Goal: Task Accomplishment & Management: Manage account settings

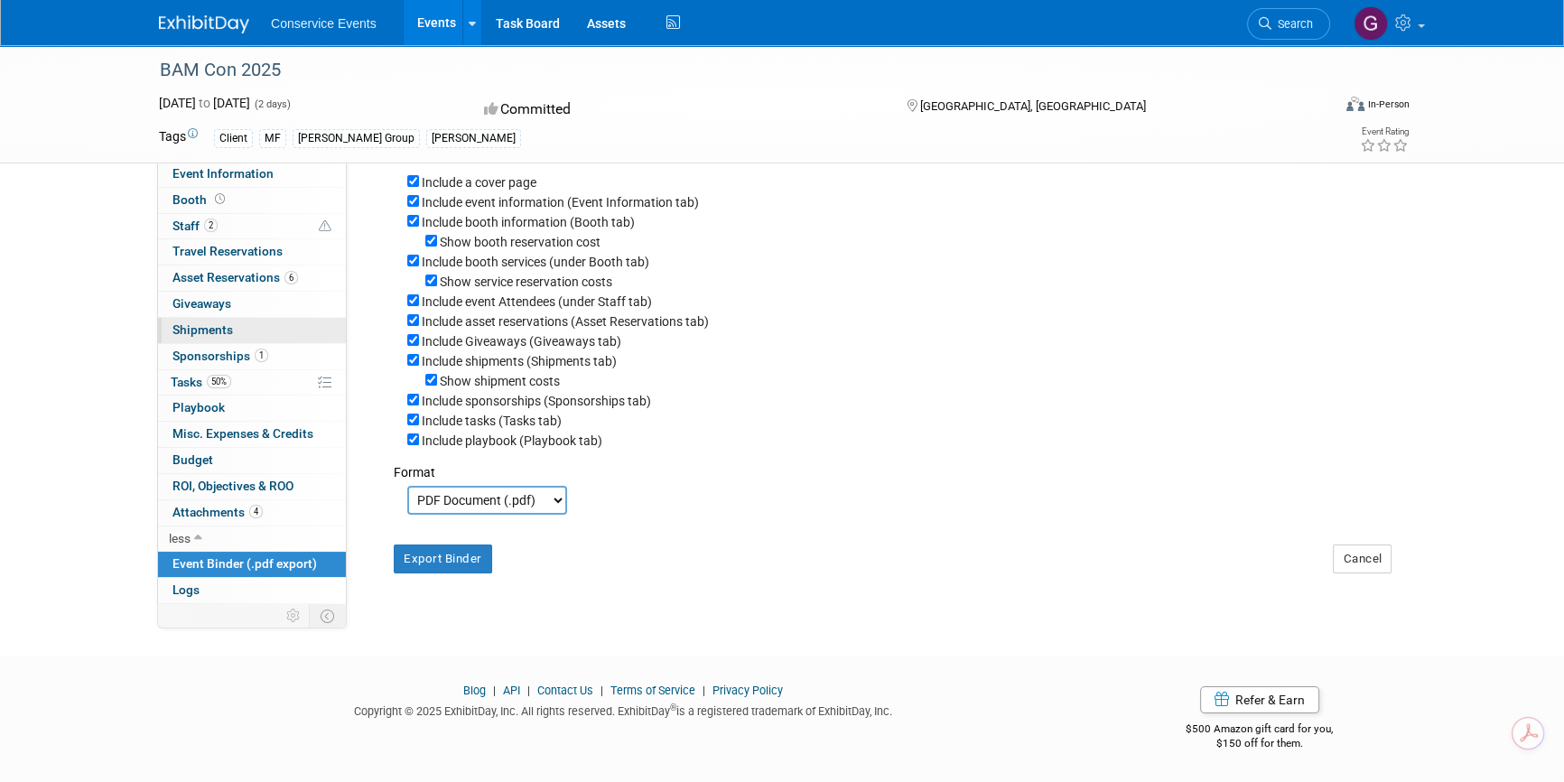
click at [209, 325] on span "Shipments 0" at bounding box center [203, 329] width 61 height 14
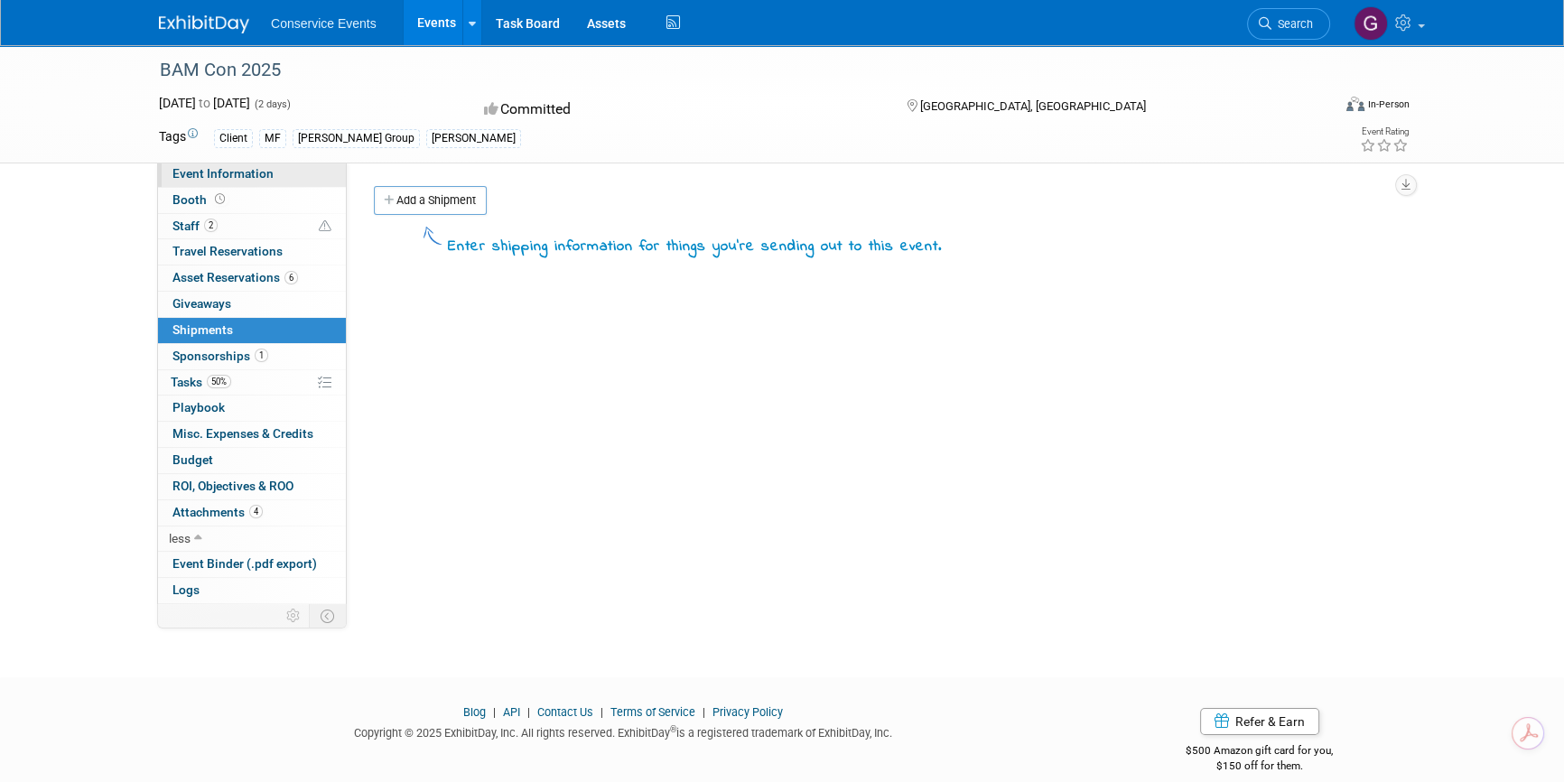
click at [196, 166] on span "Event Information" at bounding box center [223, 173] width 101 height 14
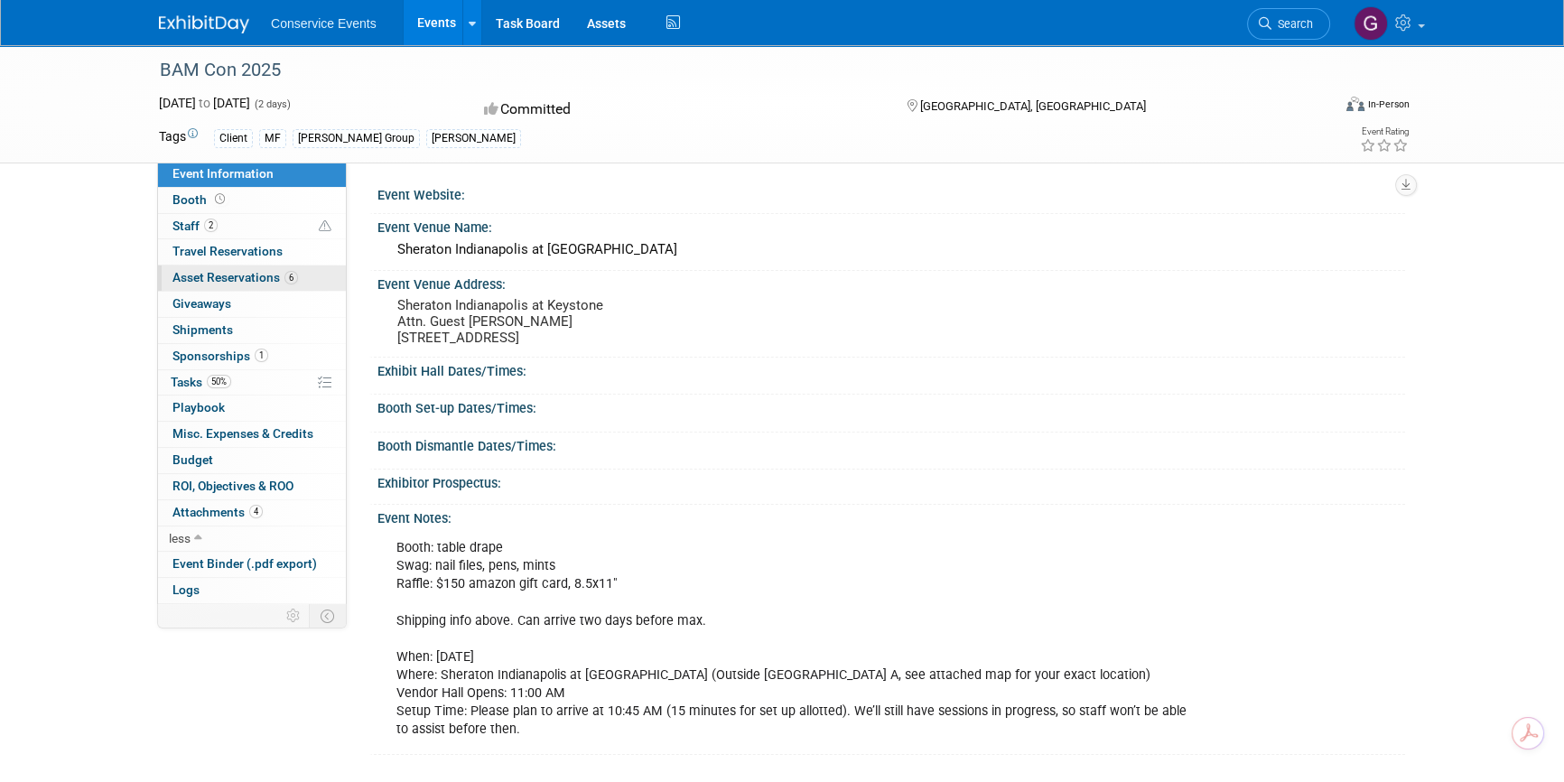
click at [197, 285] on link "6 Asset Reservations 6" at bounding box center [252, 278] width 188 height 25
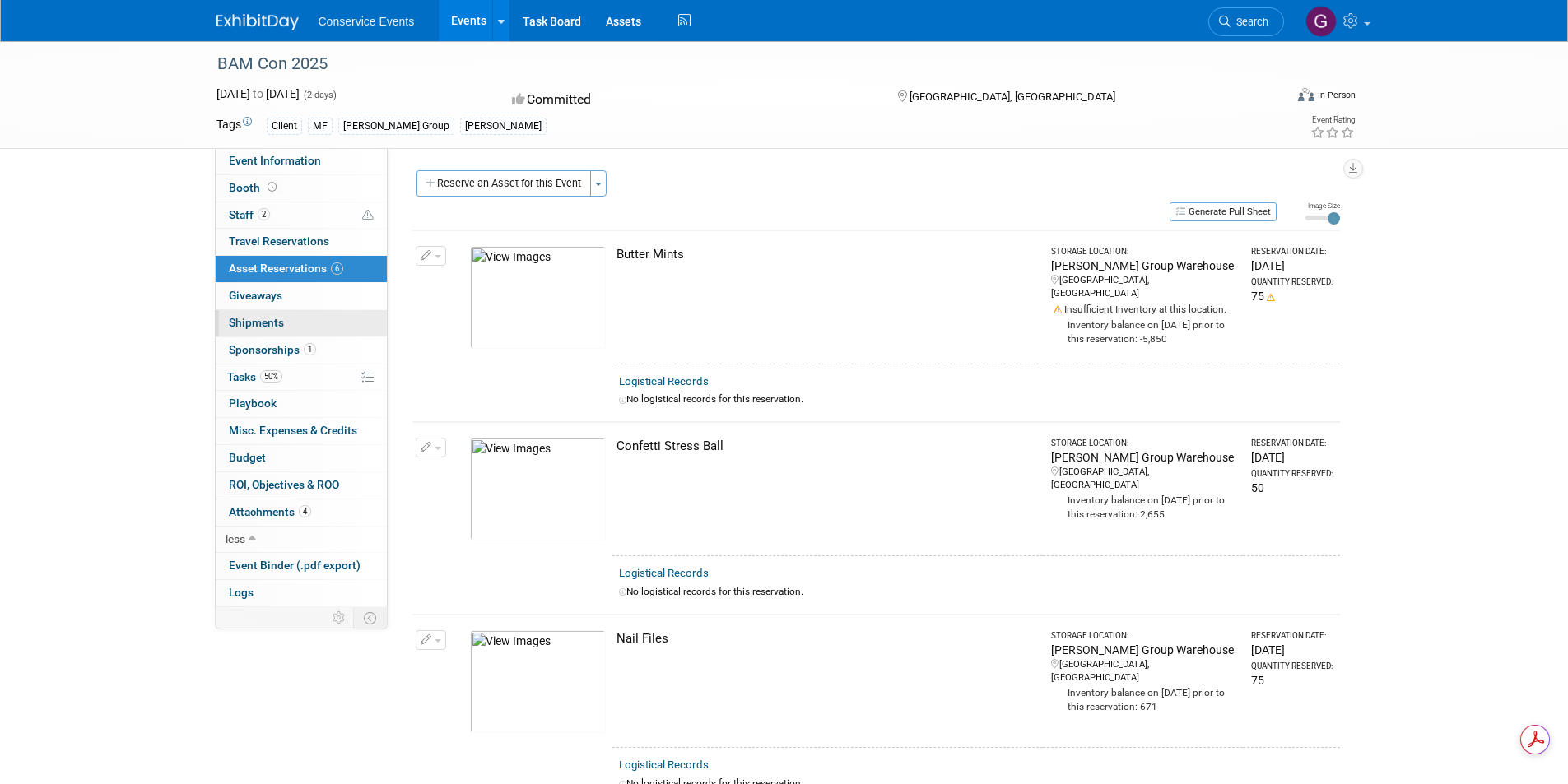
click at [258, 316] on span "Shipments 0" at bounding box center [256, 322] width 56 height 13
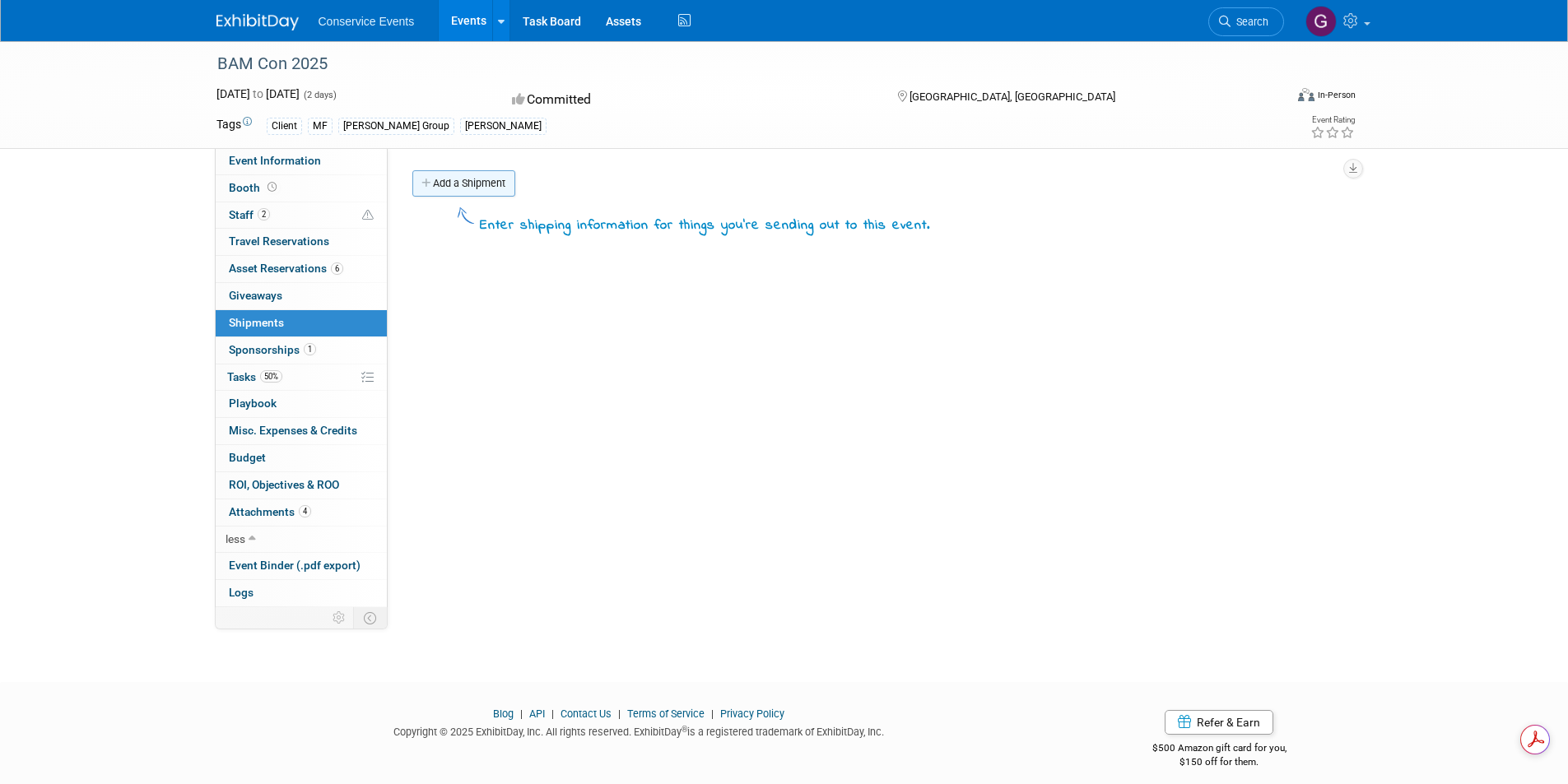
click at [435, 183] on link "Add a Shipment" at bounding box center [464, 183] width 103 height 26
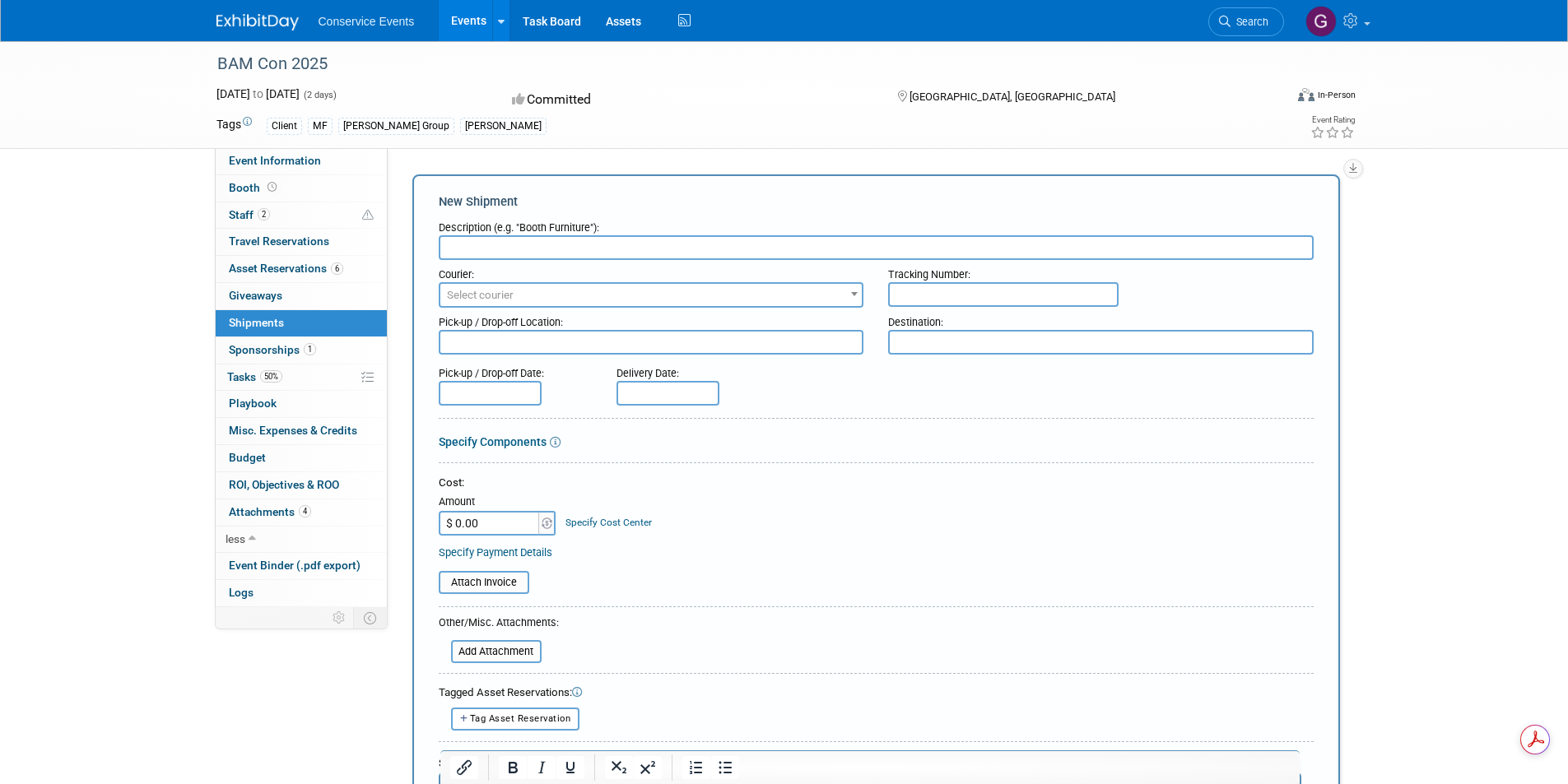
click at [462, 248] on input "text" at bounding box center [876, 247] width 875 height 25
type input "Ship to:"
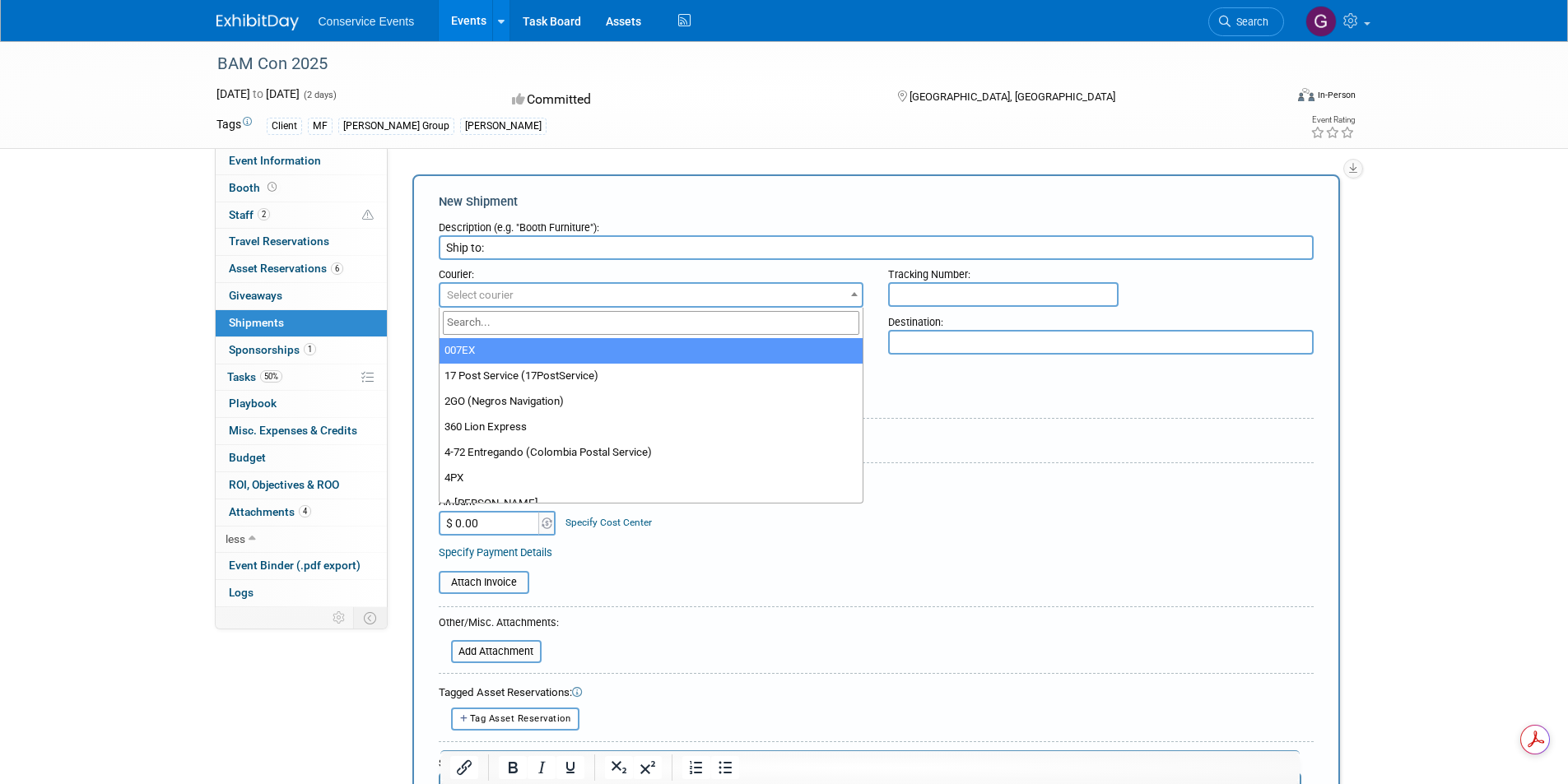
click at [519, 296] on span "Select courier" at bounding box center [651, 295] width 422 height 23
type input "FedEx"
select select "206"
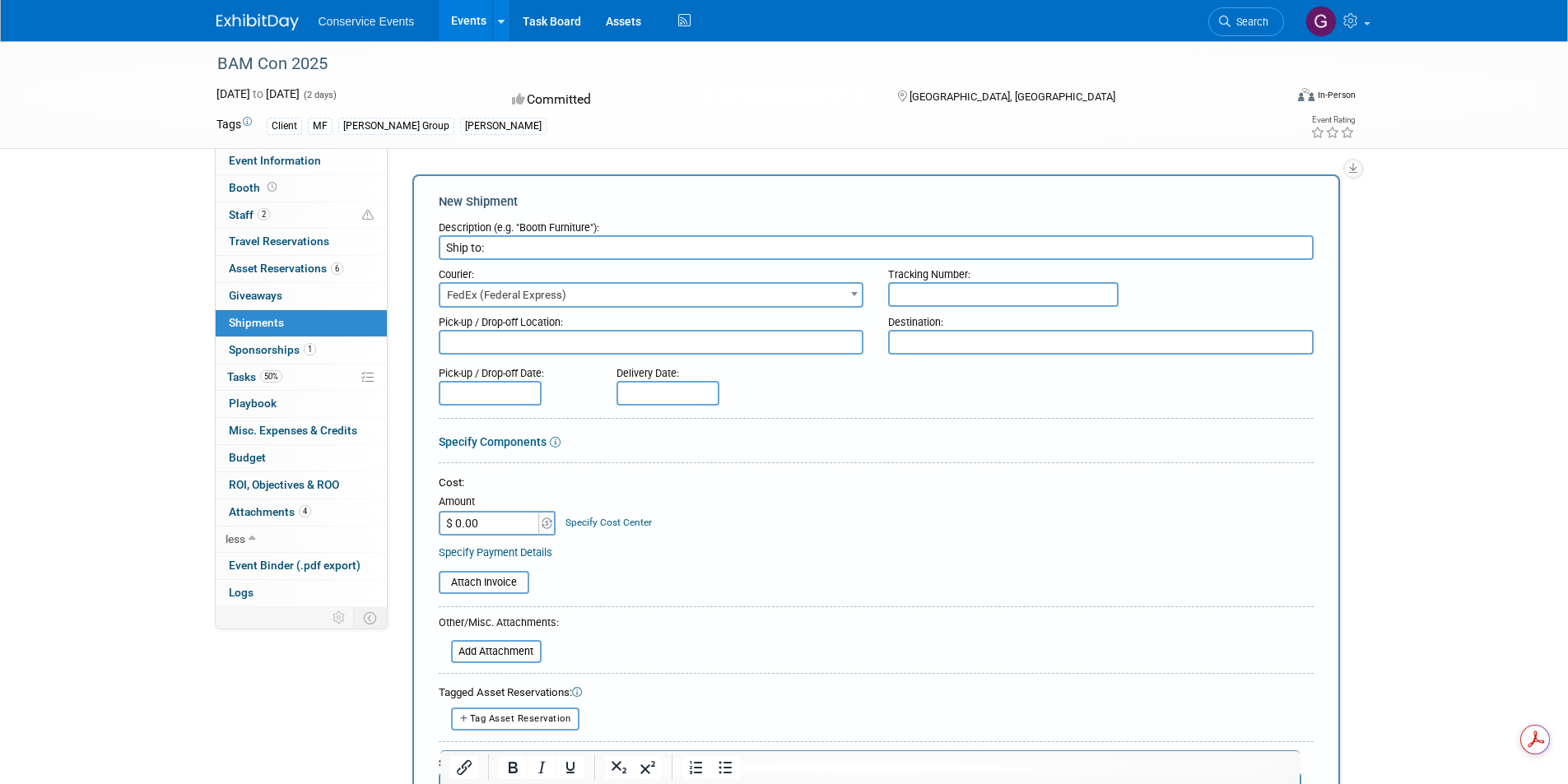
click at [974, 294] on input "text" at bounding box center [1003, 294] width 231 height 25
type input "884701912866"
click at [630, 341] on textarea at bounding box center [651, 341] width 425 height 25
type textarea "Taylor CLE"
click at [939, 337] on textarea at bounding box center [1101, 341] width 425 height 25
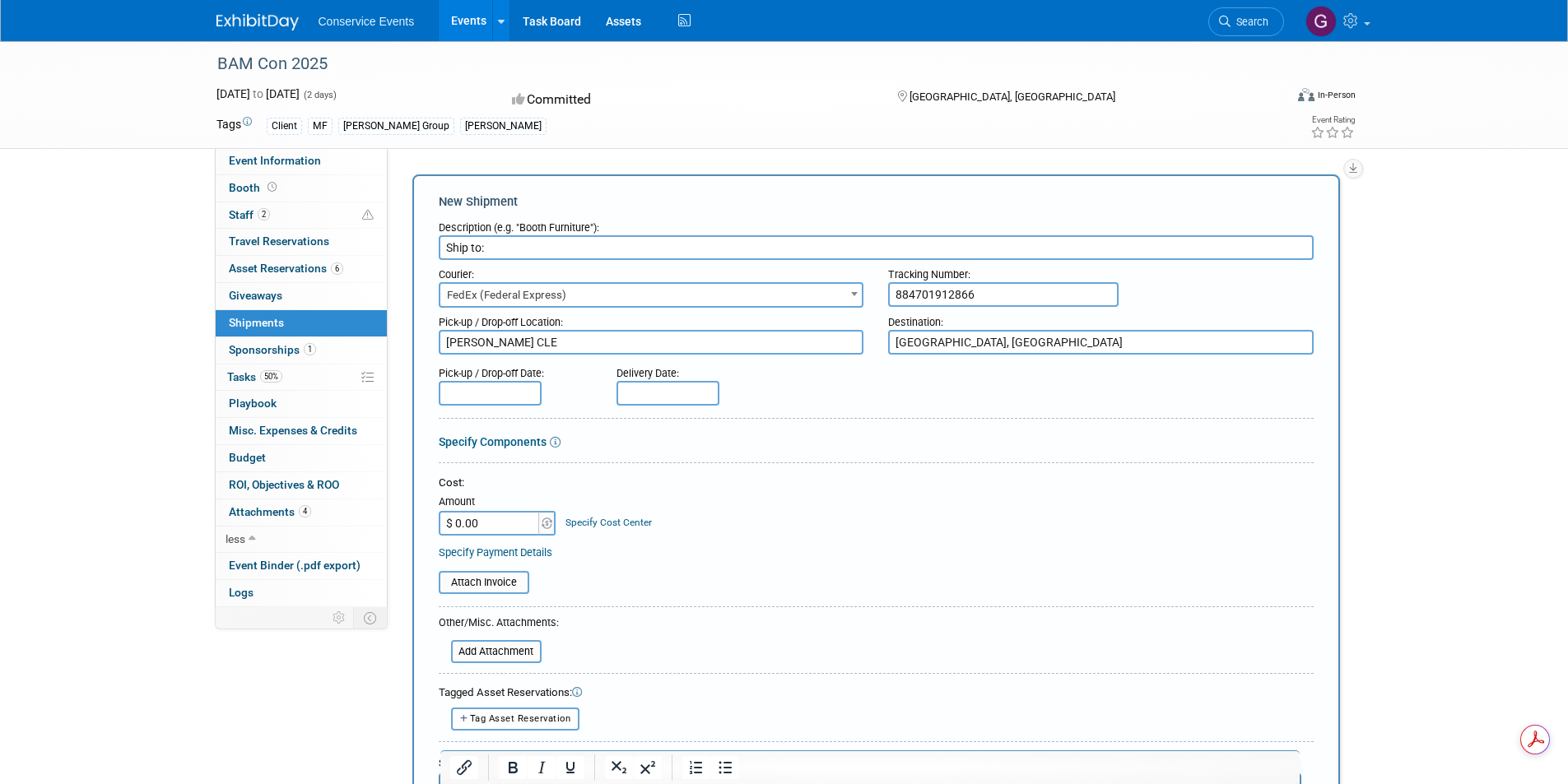
type textarea "[GEOGRAPHIC_DATA], [GEOGRAPHIC_DATA]"
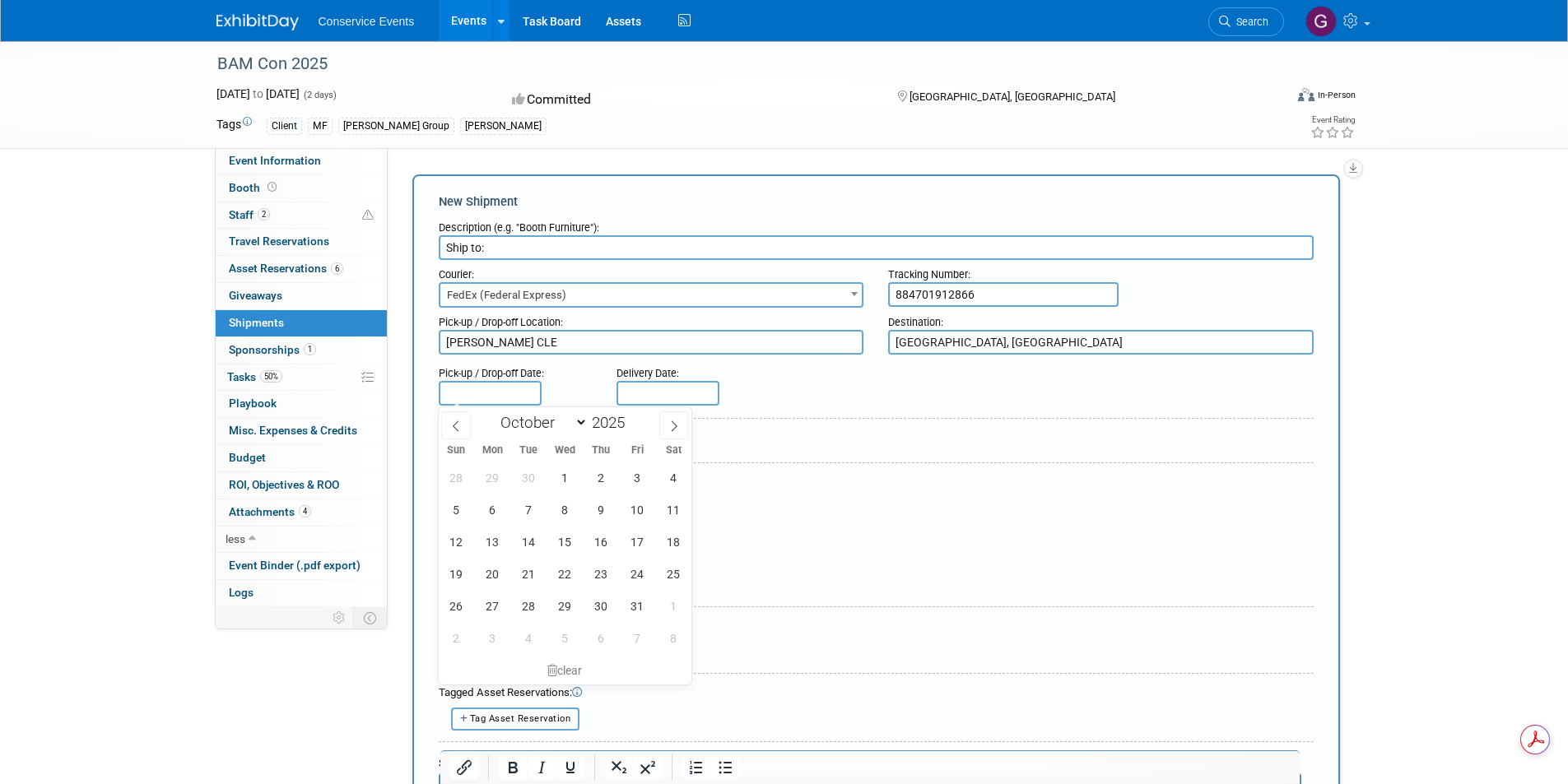
click at [464, 392] on input "text" at bounding box center [489, 392] width 103 height 25
click at [455, 423] on icon at bounding box center [456, 426] width 5 height 11
select select "8"
click at [633, 571] on span "26" at bounding box center [637, 573] width 32 height 32
type input "Sep 26, 2025"
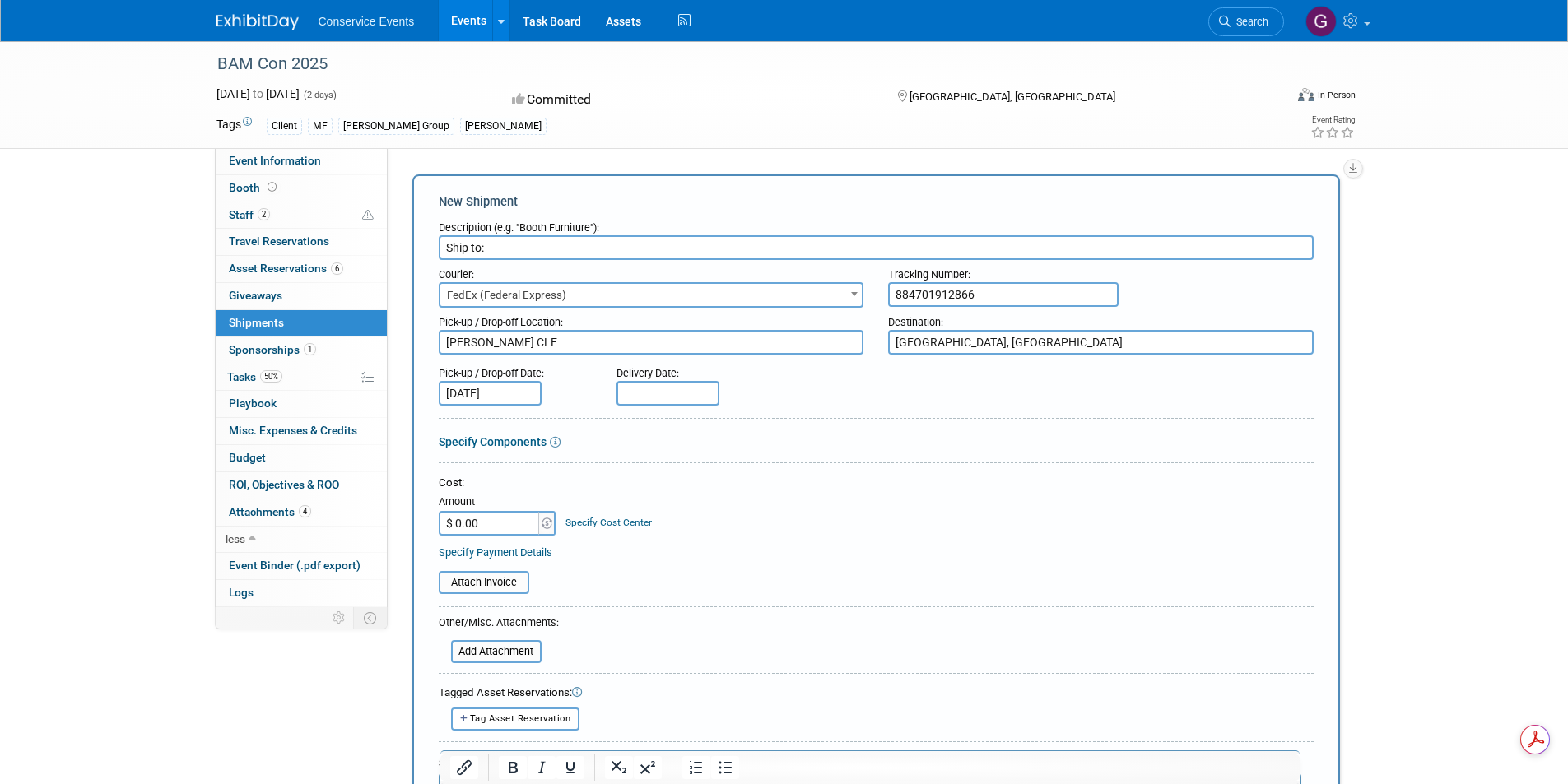
click at [647, 392] on input "text" at bounding box center [668, 392] width 103 height 25
click at [632, 421] on icon at bounding box center [633, 426] width 12 height 12
select select "8"
click at [702, 592] on span "30" at bounding box center [706, 606] width 32 height 32
type input "Sep 30, 2025"
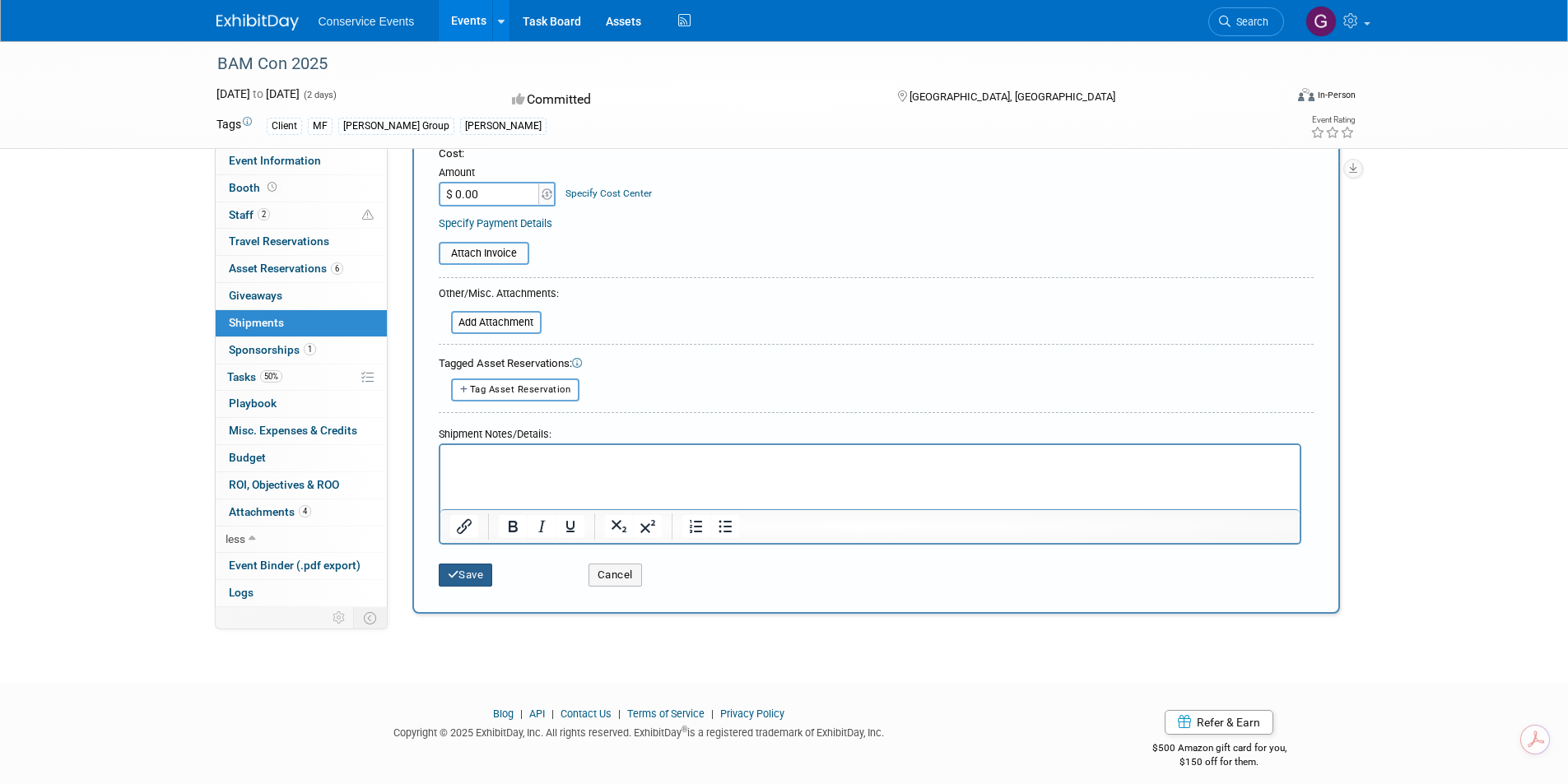
click at [472, 573] on button "Save" at bounding box center [466, 575] width 55 height 23
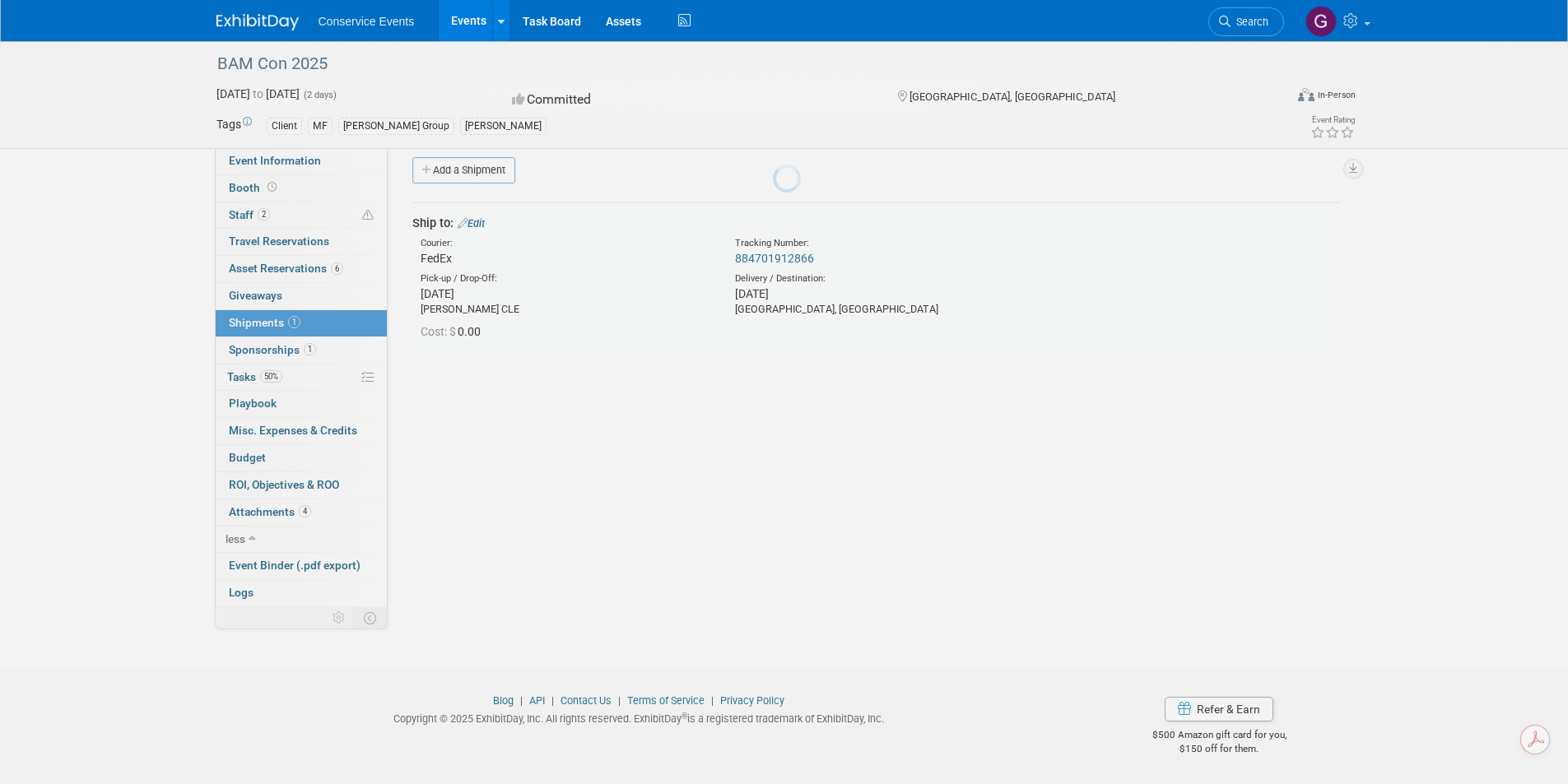
scroll to position [13, 0]
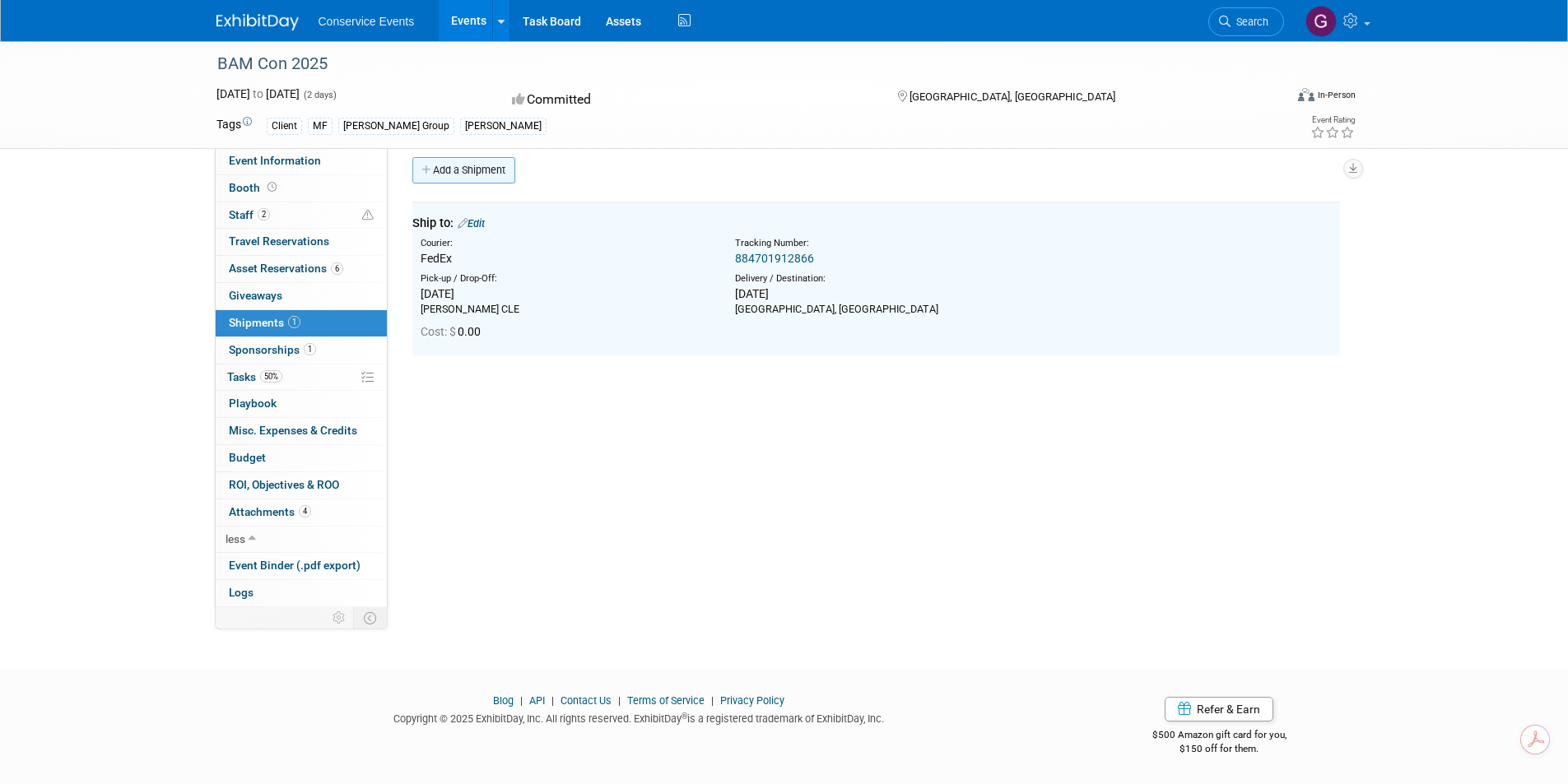
click at [473, 166] on link "Add a Shipment" at bounding box center [464, 170] width 103 height 26
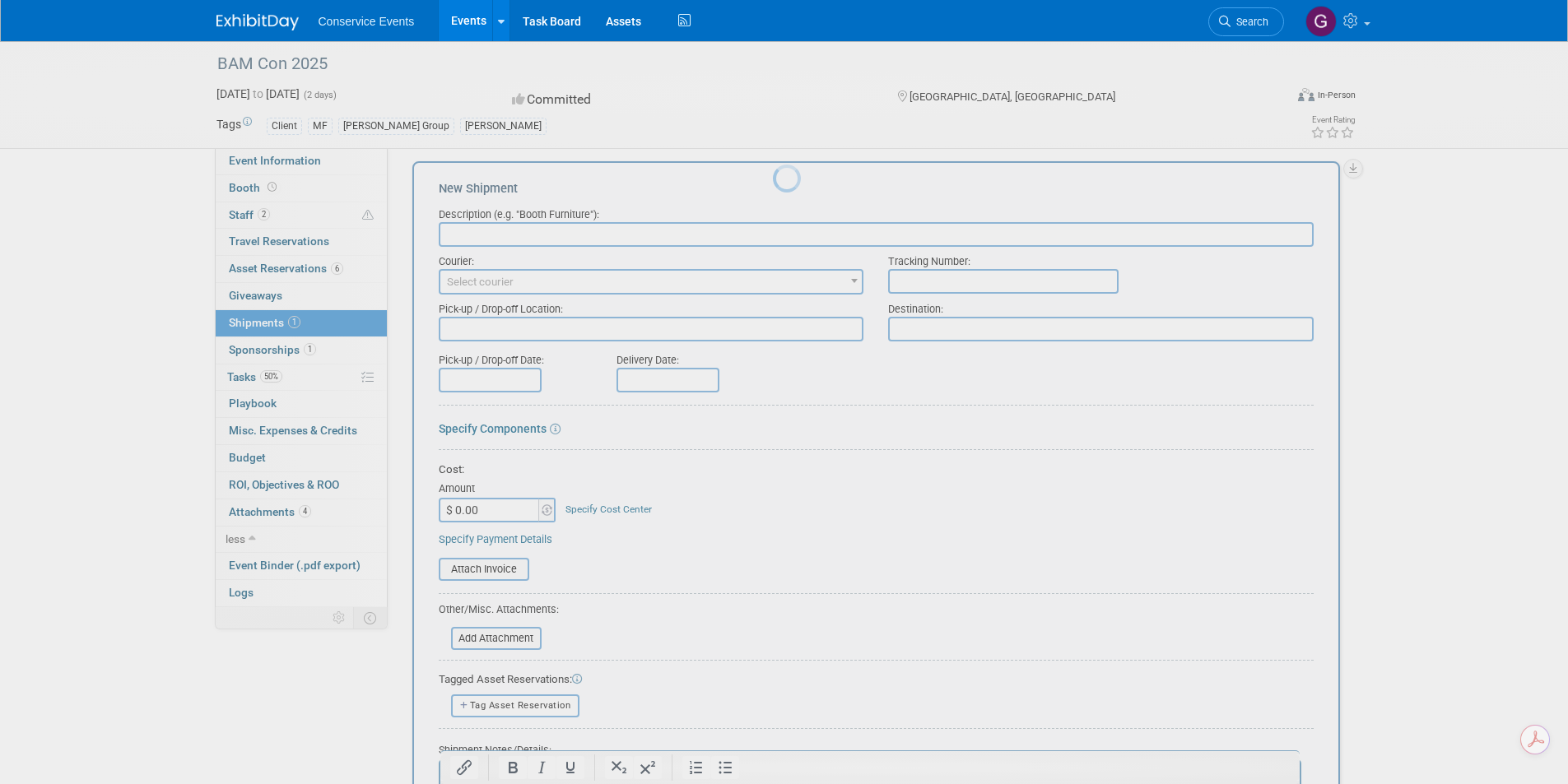
scroll to position [0, 0]
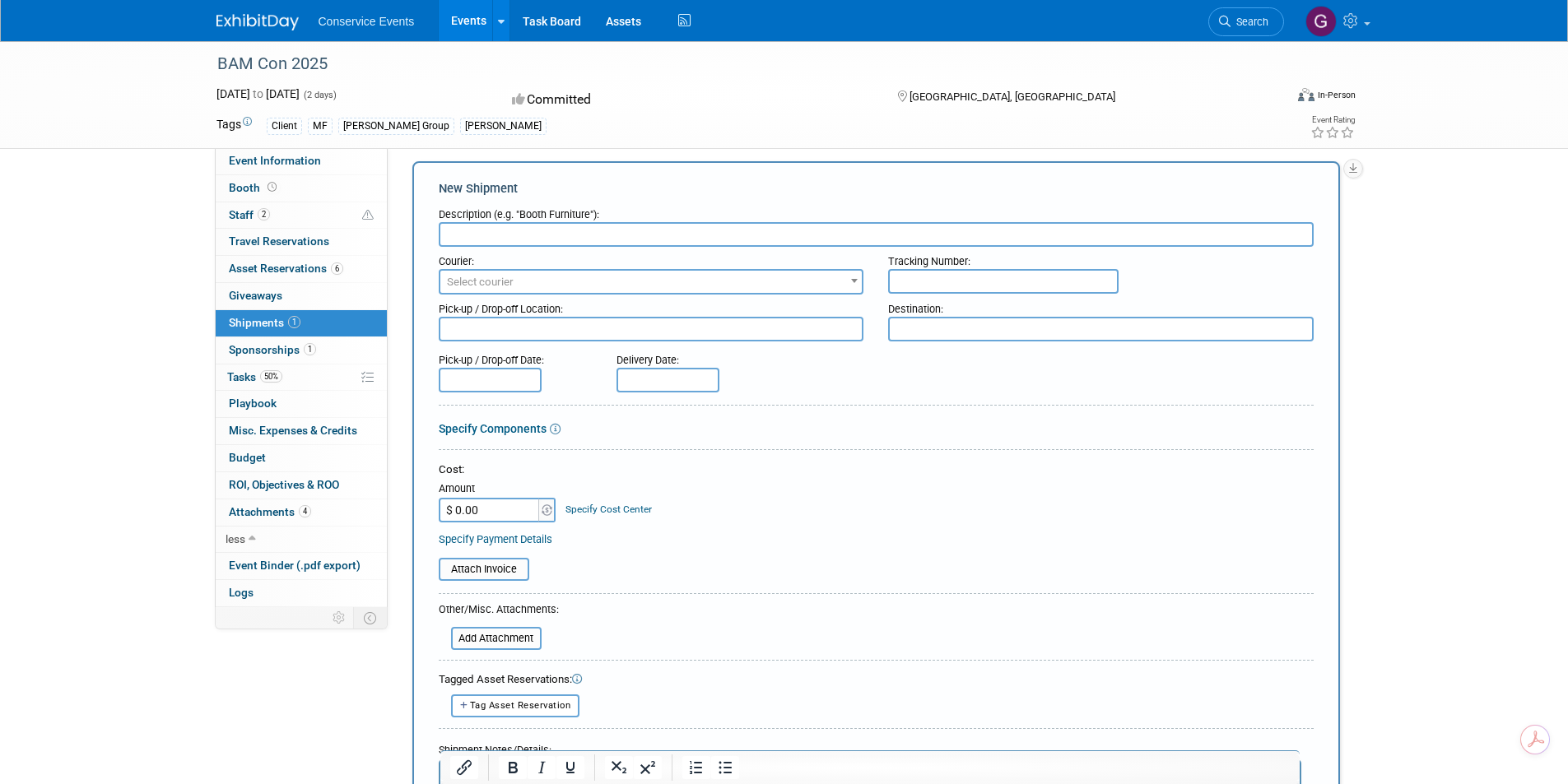
click at [595, 235] on input "text" at bounding box center [876, 234] width 875 height 25
type input "Return all properties"
click at [587, 278] on span "Select courier" at bounding box center [651, 281] width 422 height 23
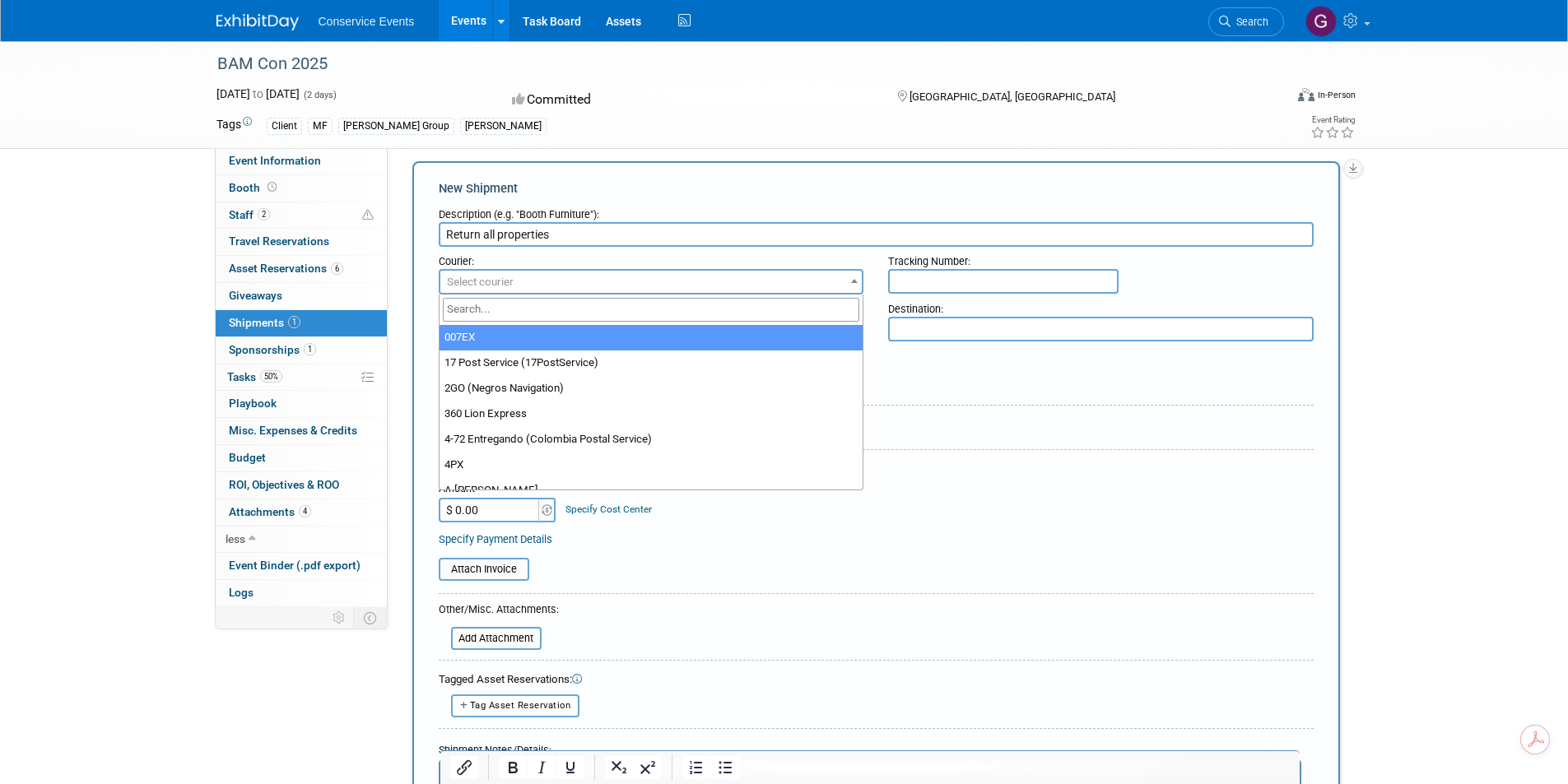
click at [538, 313] on input "search" at bounding box center [651, 310] width 417 height 24
type input "fed"
select select "206"
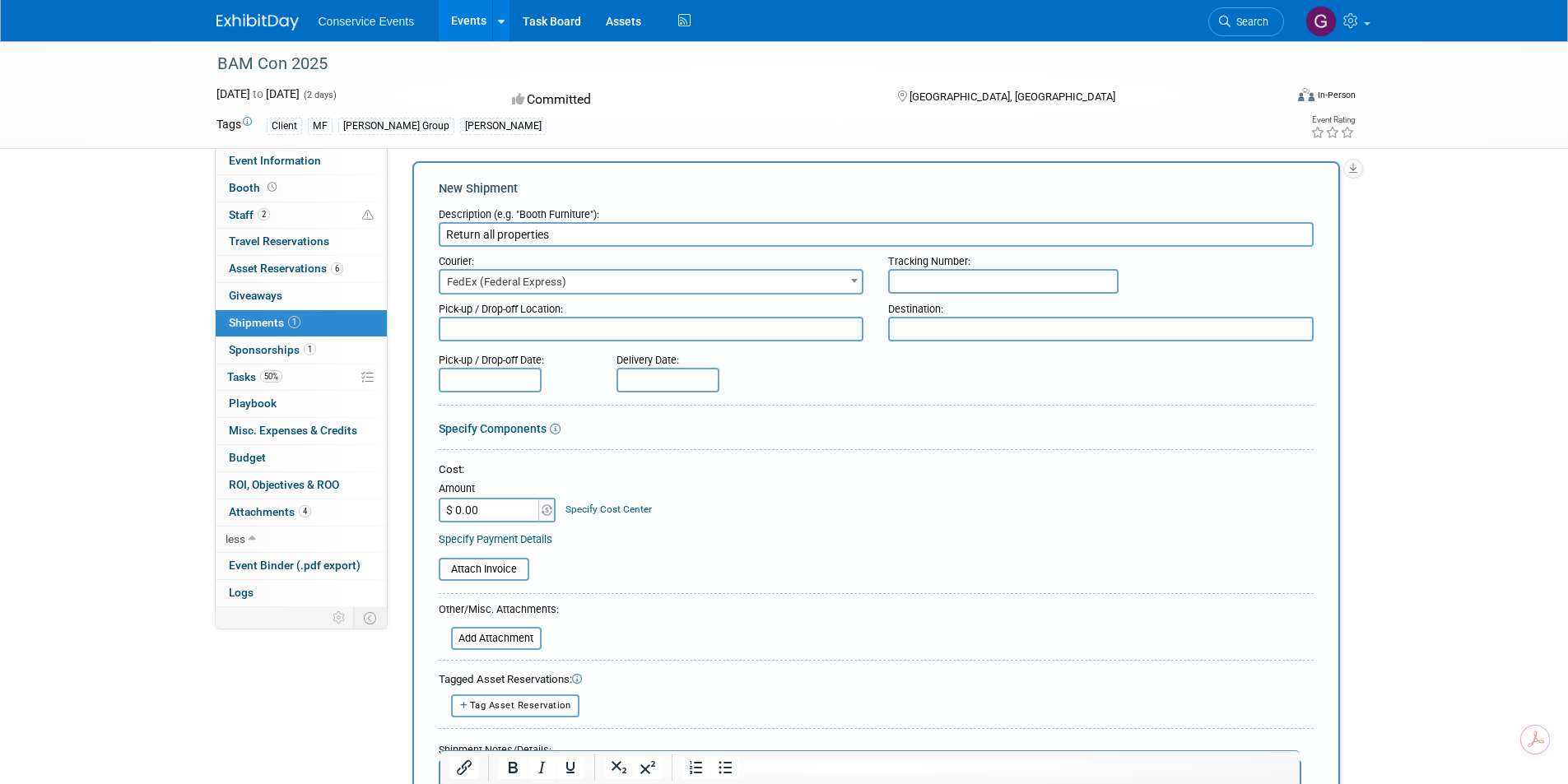
click at [931, 280] on input "text" at bounding box center [1003, 280] width 231 height 25
type input "817927026557"
click at [743, 334] on textarea at bounding box center [651, 329] width 425 height 25
click at [999, 331] on textarea at bounding box center [1101, 329] width 425 height 25
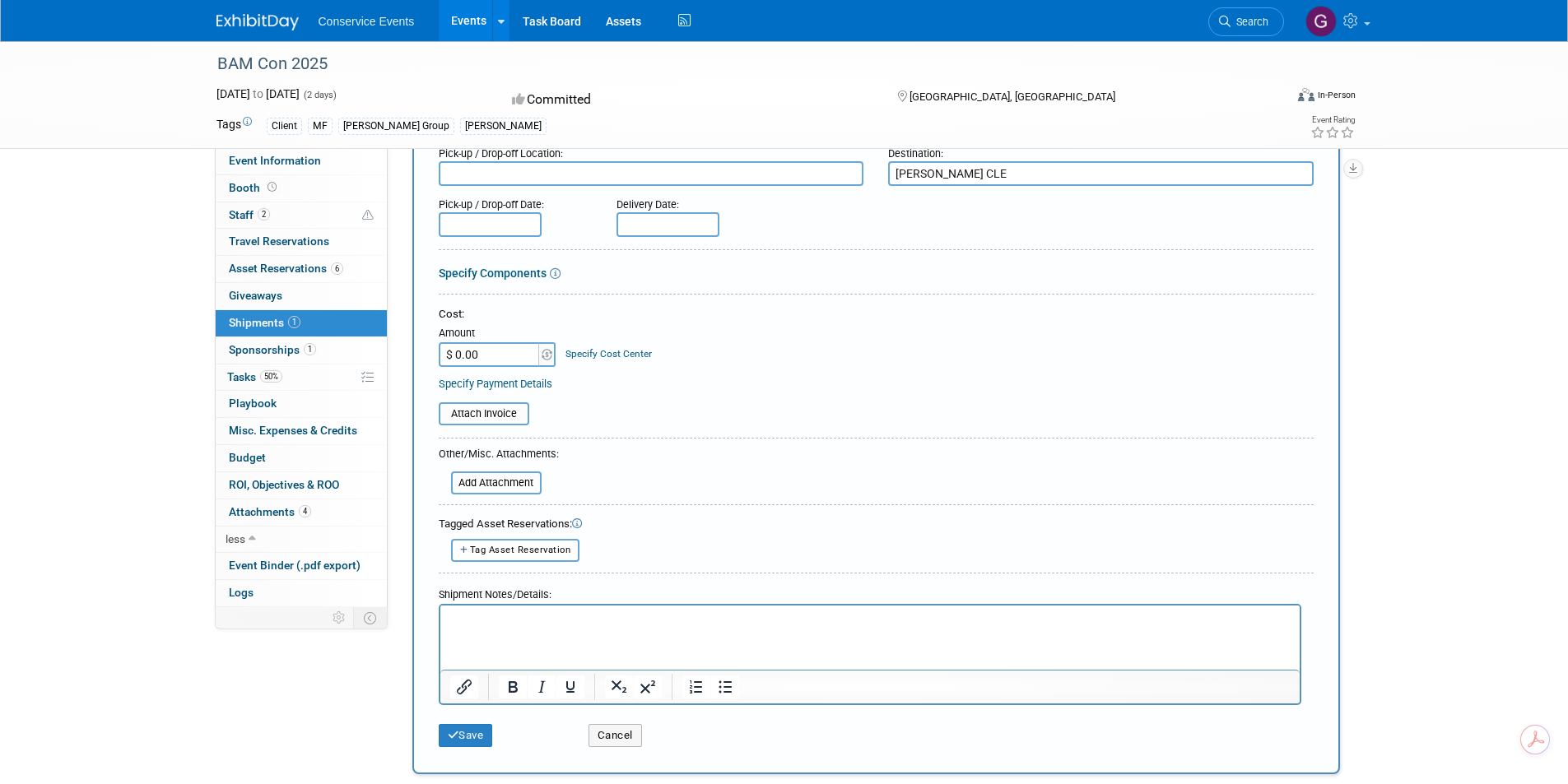
scroll to position [342, 0]
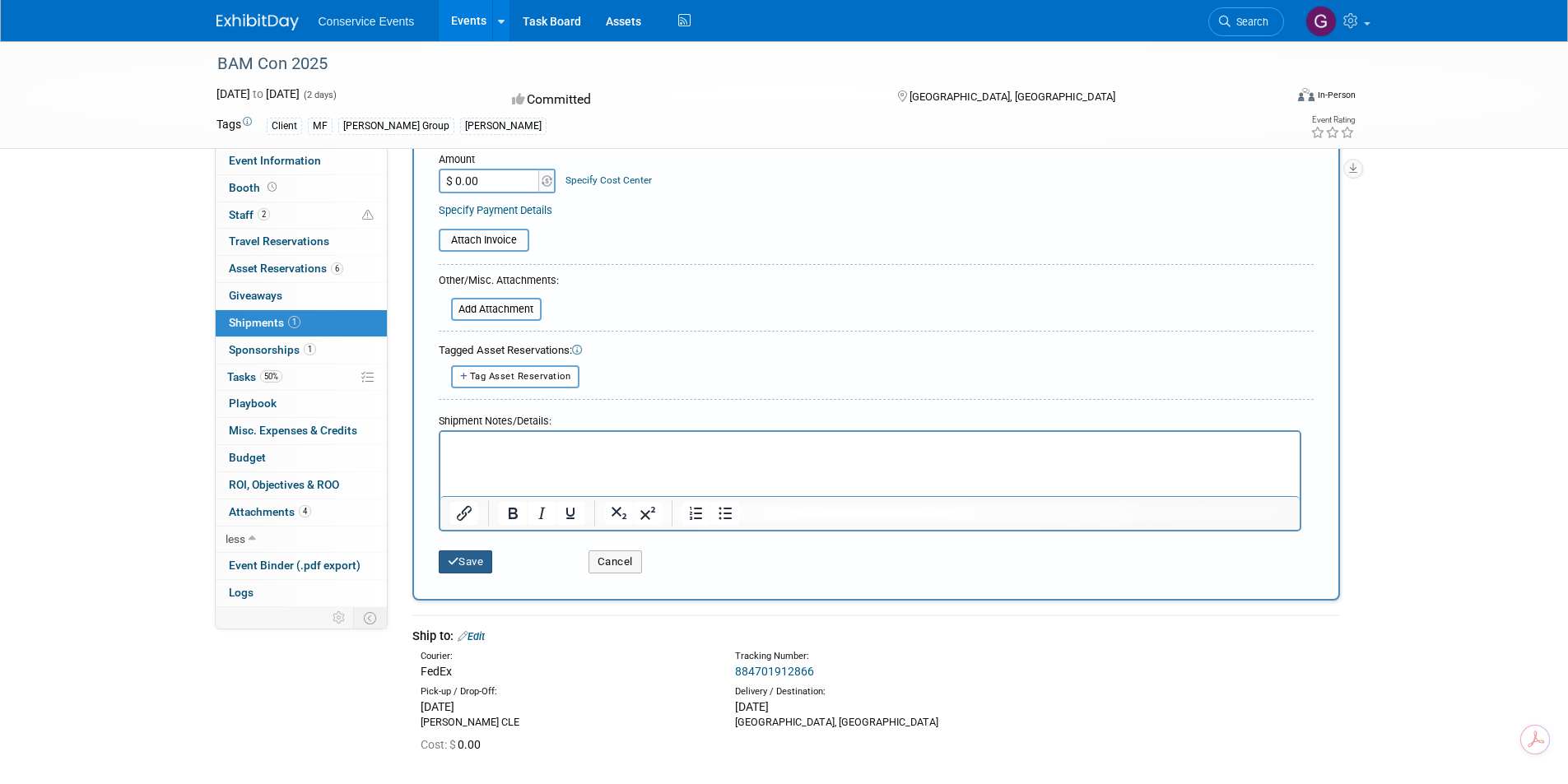
type textarea "Taylor CLE"
click at [480, 557] on button "Save" at bounding box center [466, 561] width 55 height 23
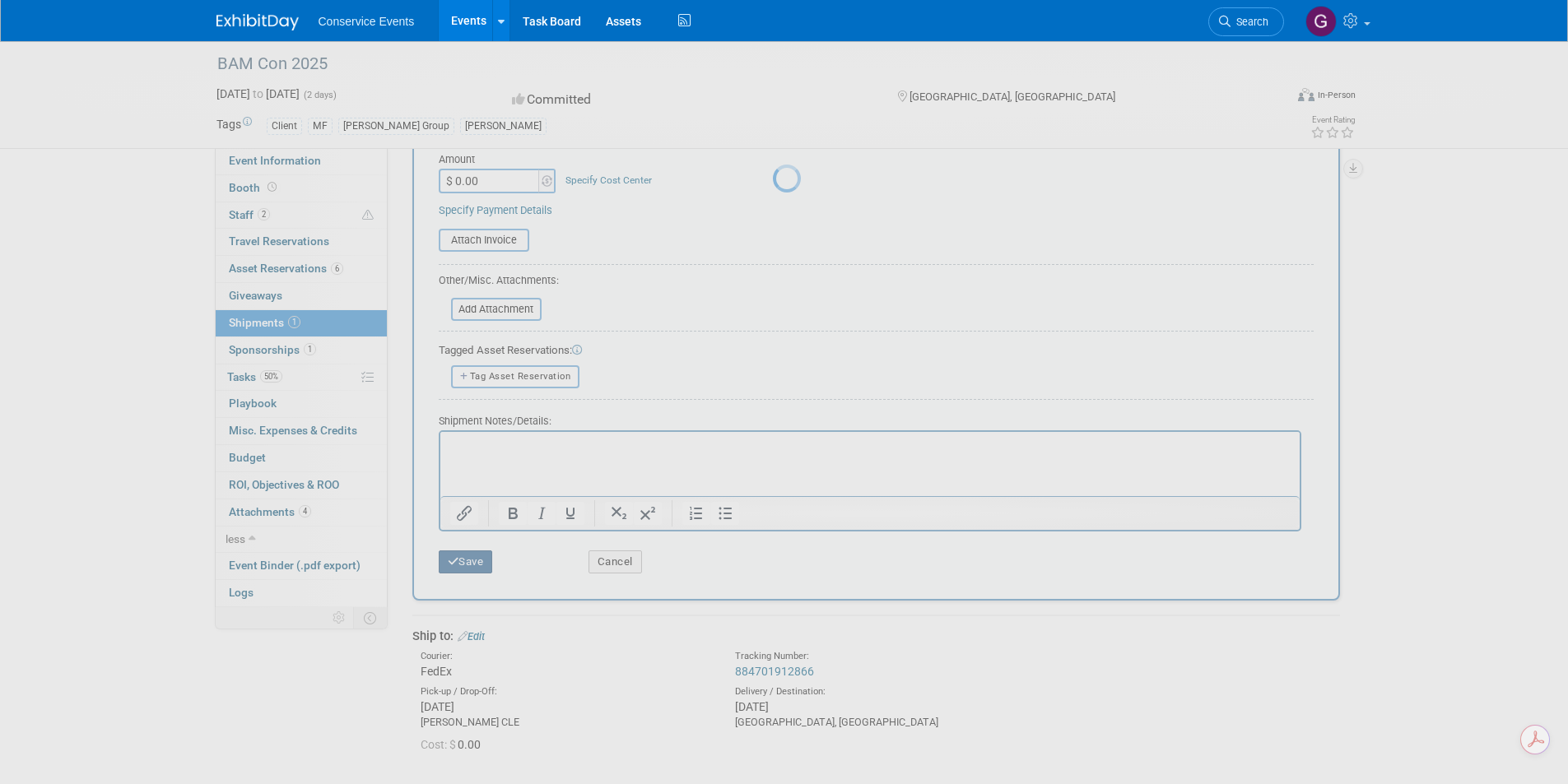
scroll to position [13, 0]
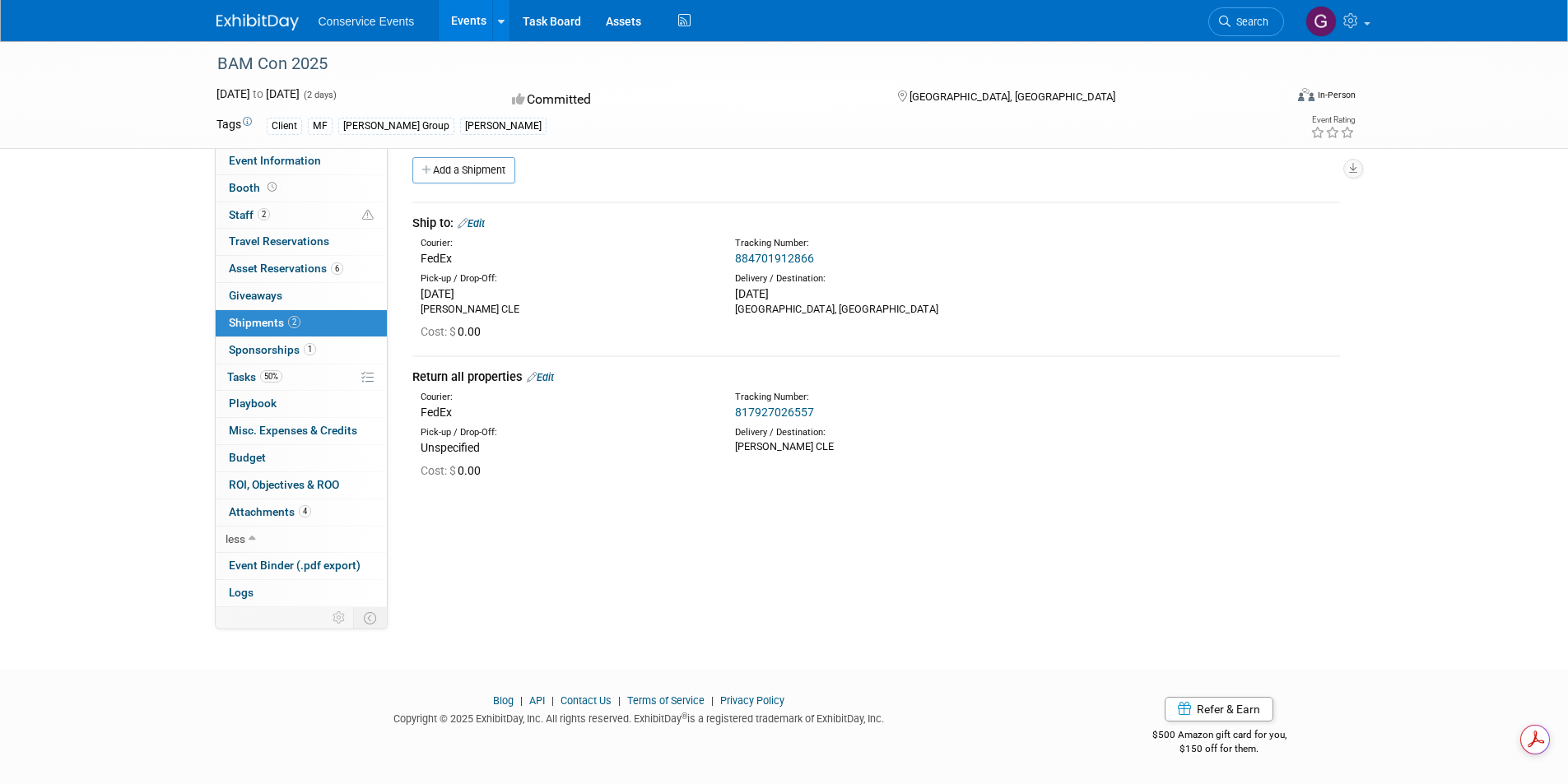
click at [461, 19] on link "Events" at bounding box center [468, 20] width 60 height 41
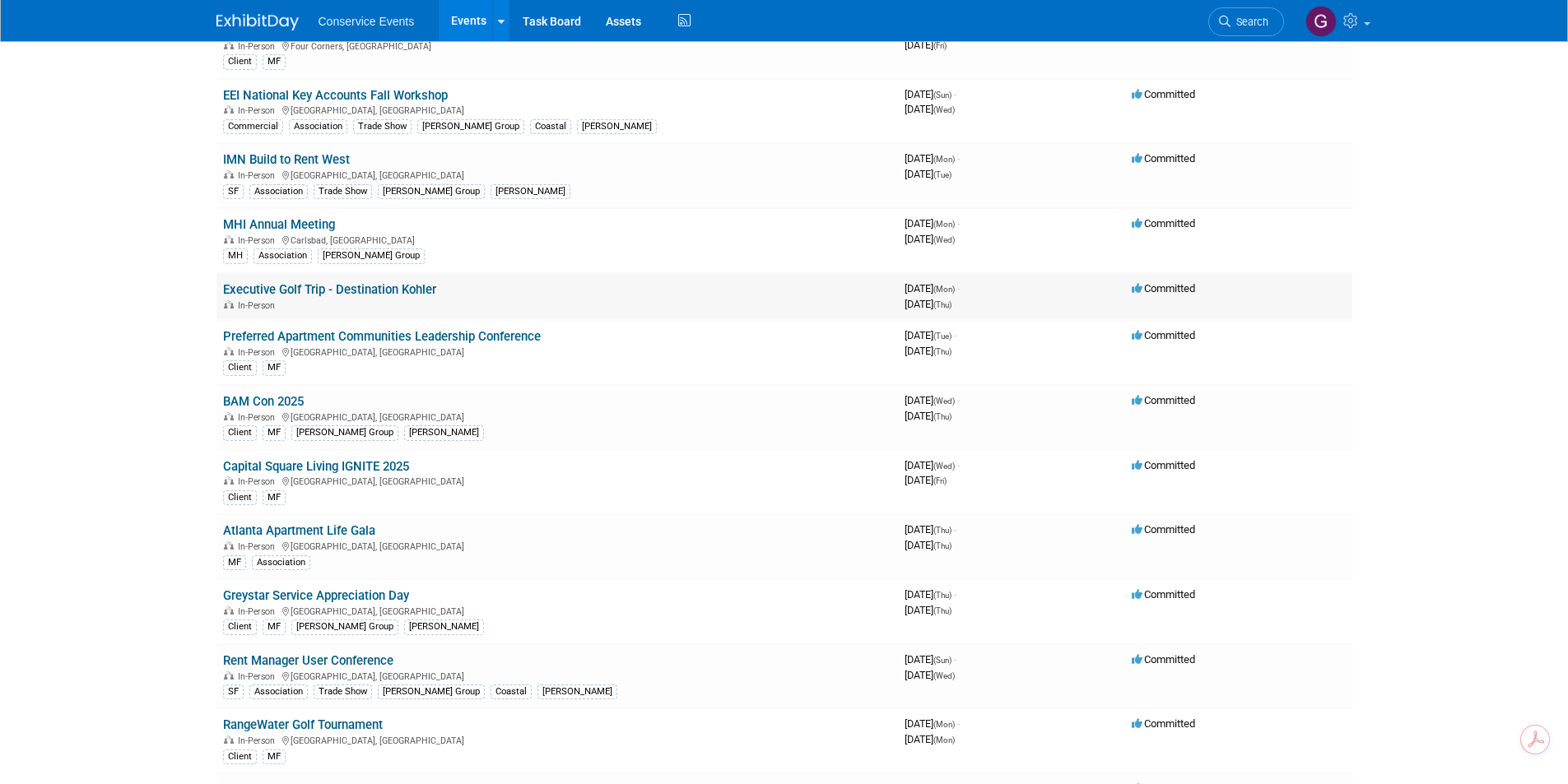
scroll to position [247, 0]
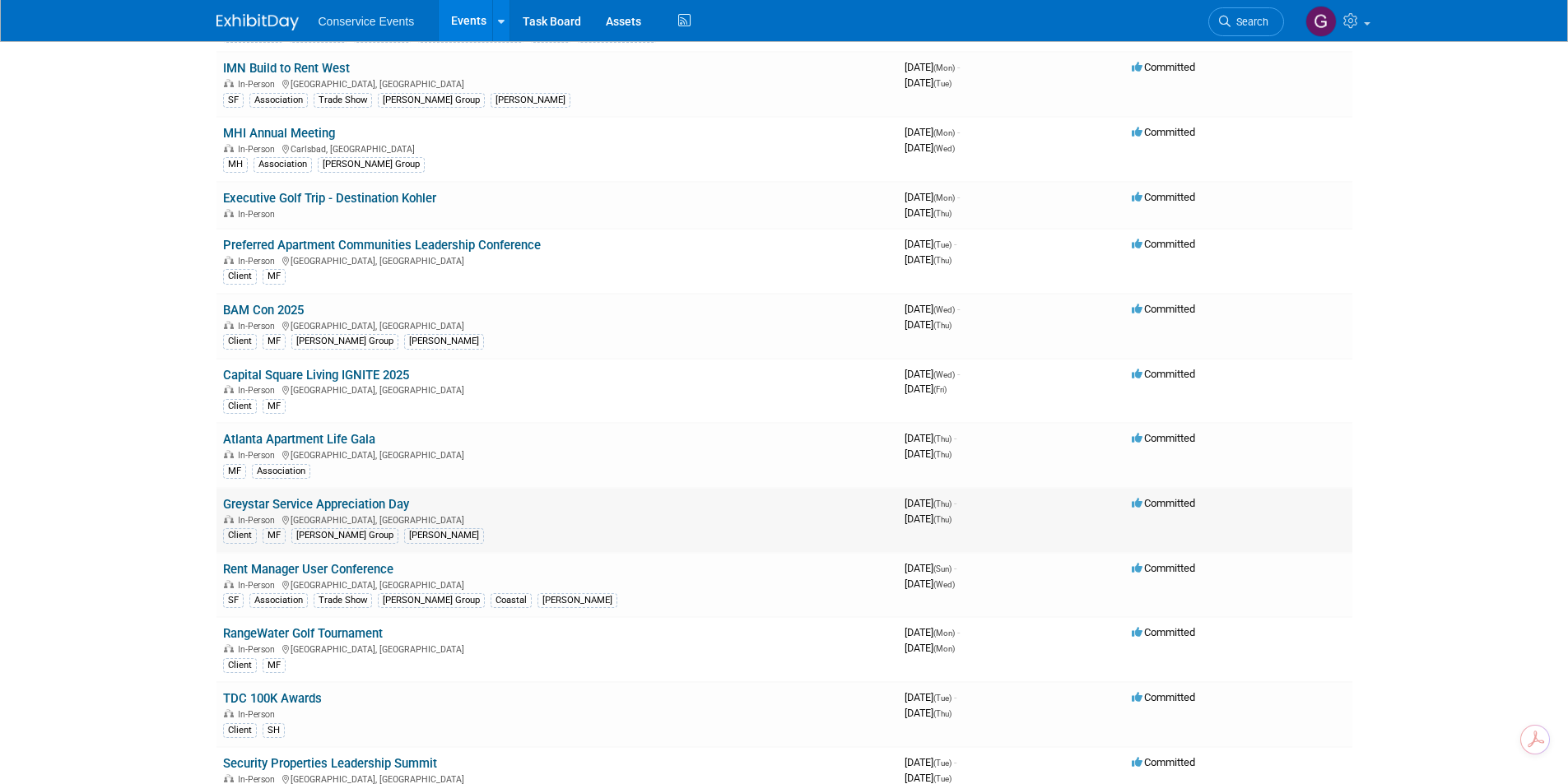
click at [343, 504] on link "Greystar Service Appreciation Day" at bounding box center [316, 504] width 186 height 15
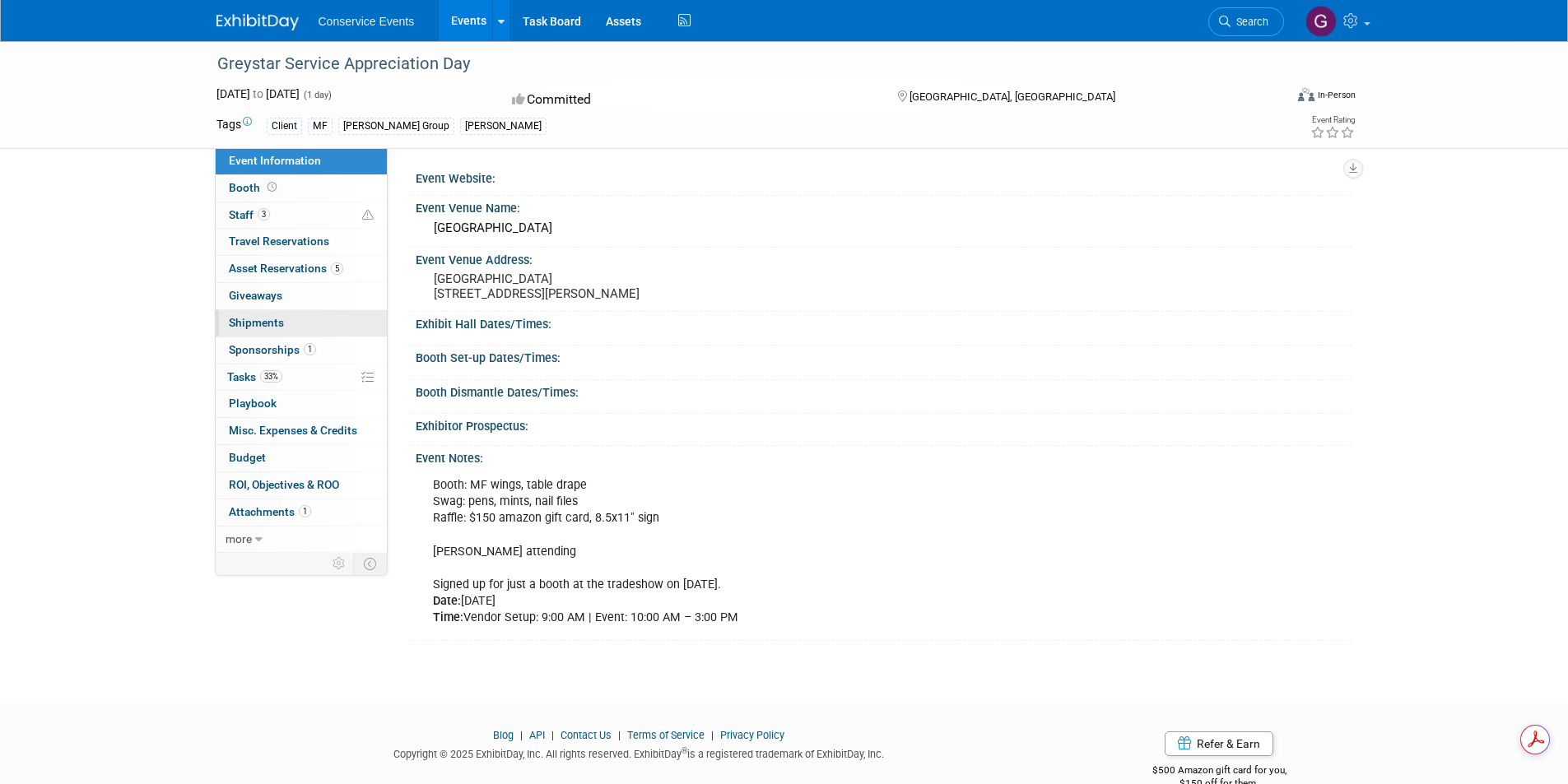
click at [245, 319] on span "Shipments 0" at bounding box center [256, 322] width 56 height 13
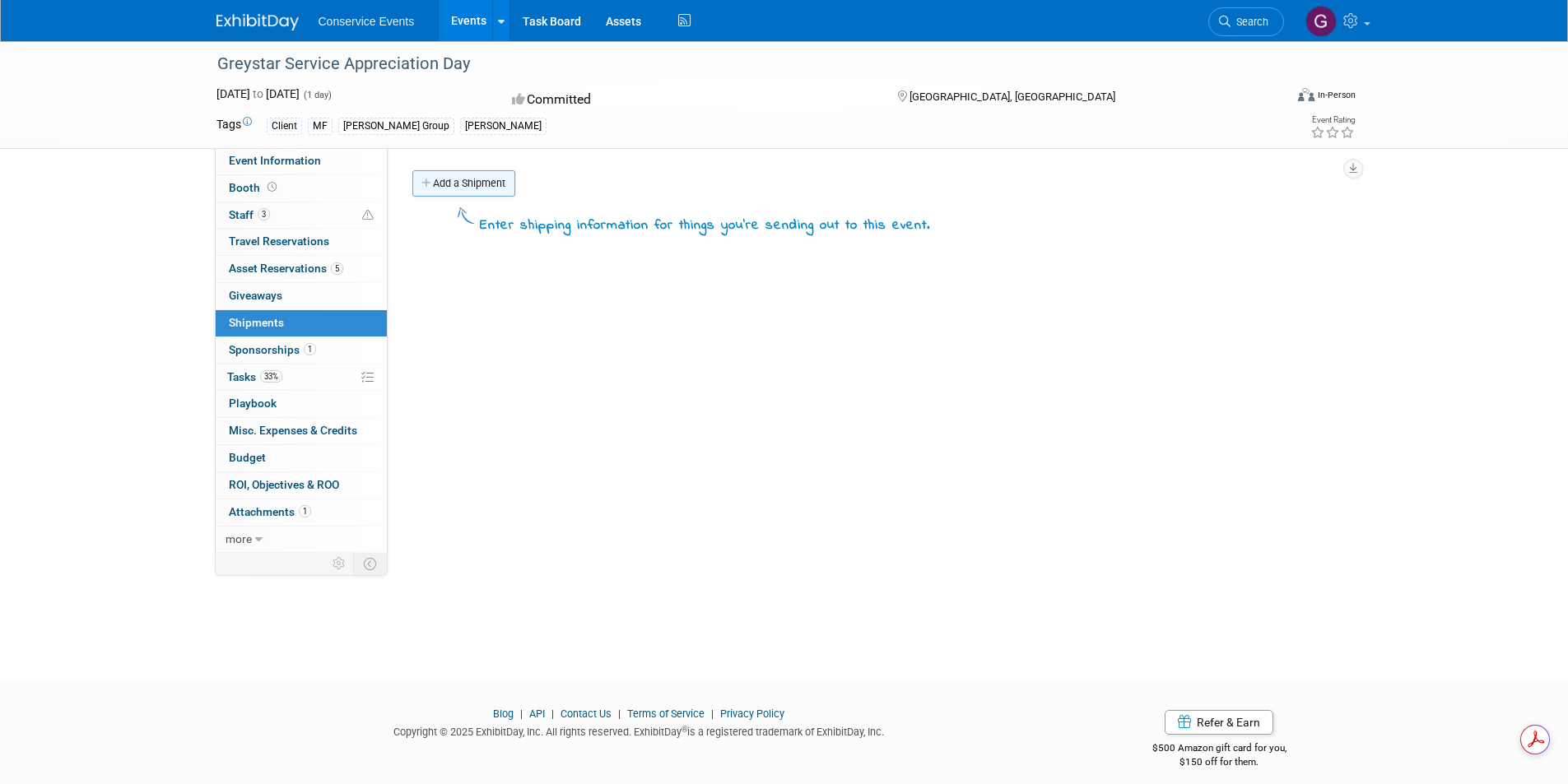
click at [467, 188] on link "Add a Shipment" at bounding box center [464, 183] width 103 height 26
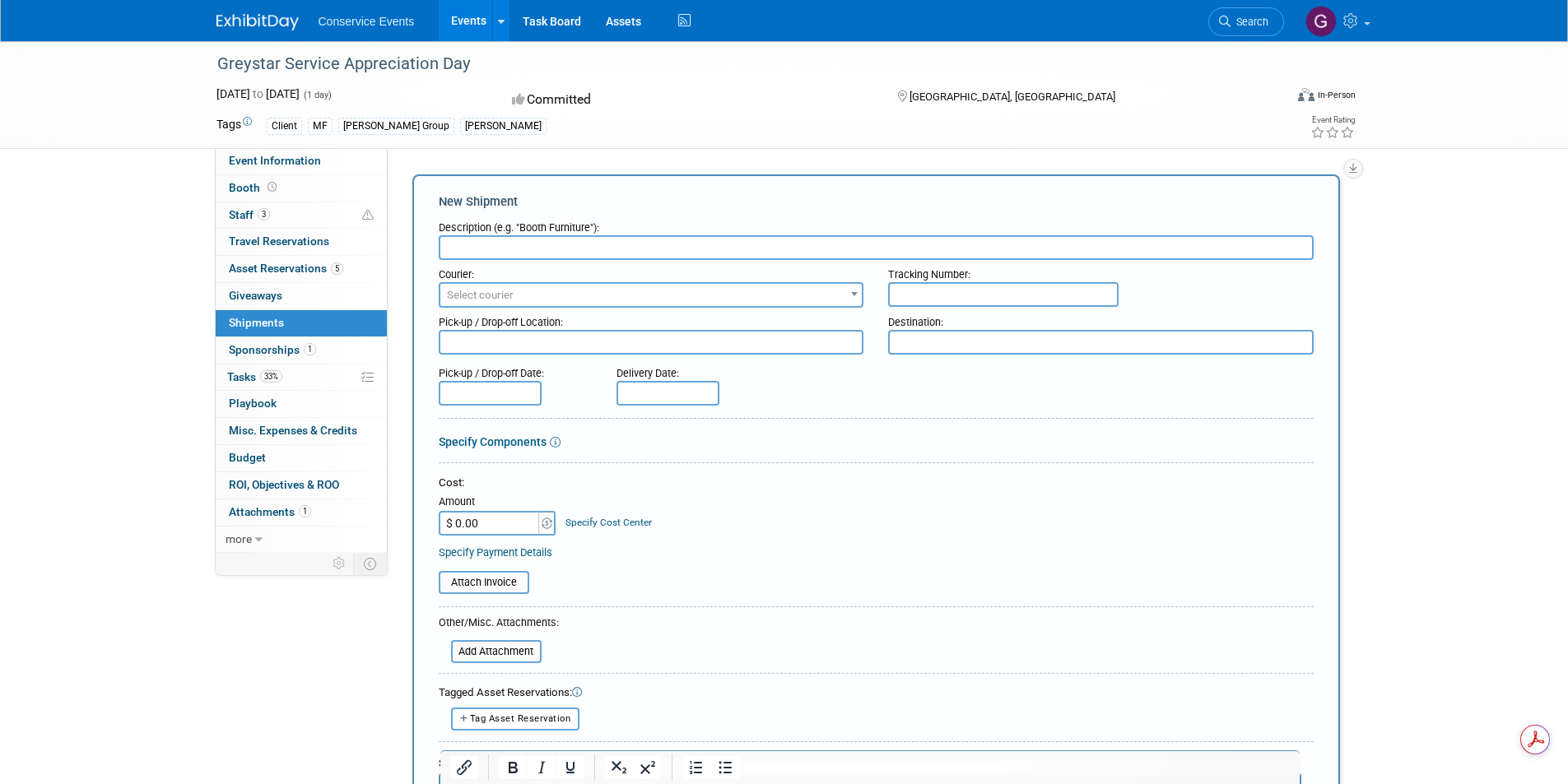
click at [482, 246] on input "text" at bounding box center [876, 247] width 875 height 25
type input "Ship to:"
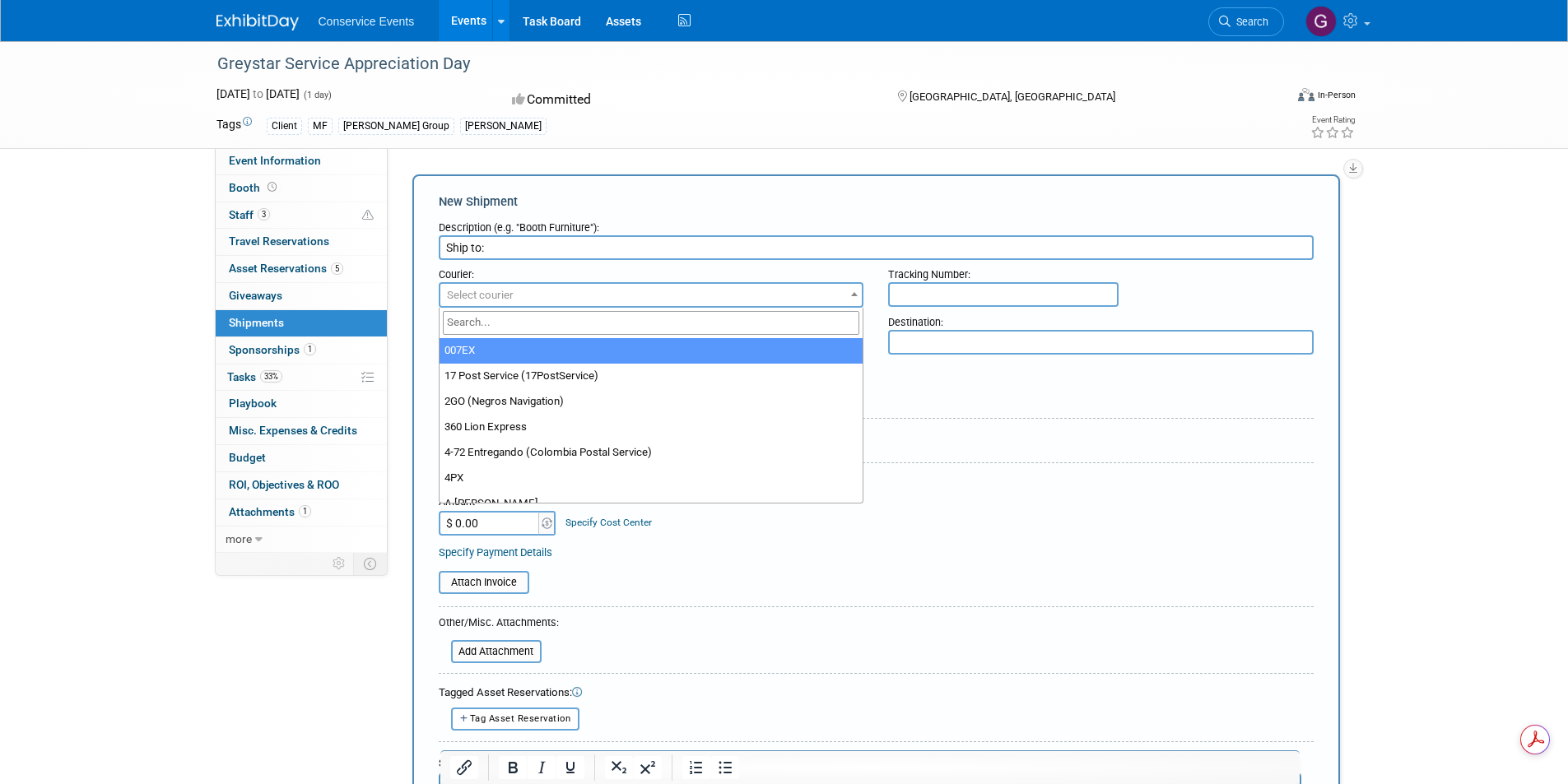
click at [589, 286] on span "Select courier" at bounding box center [651, 295] width 422 height 23
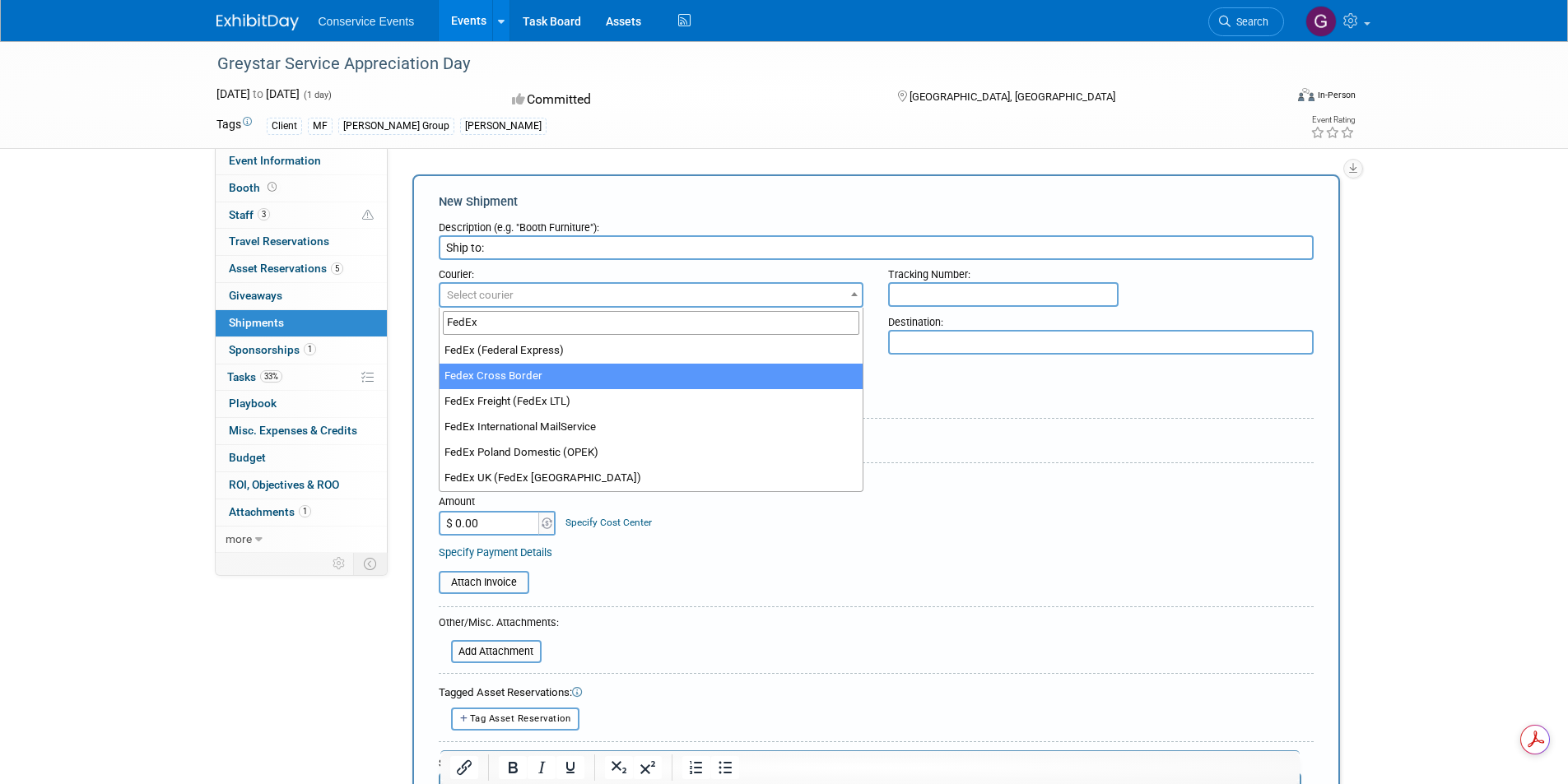
type input "FedEx"
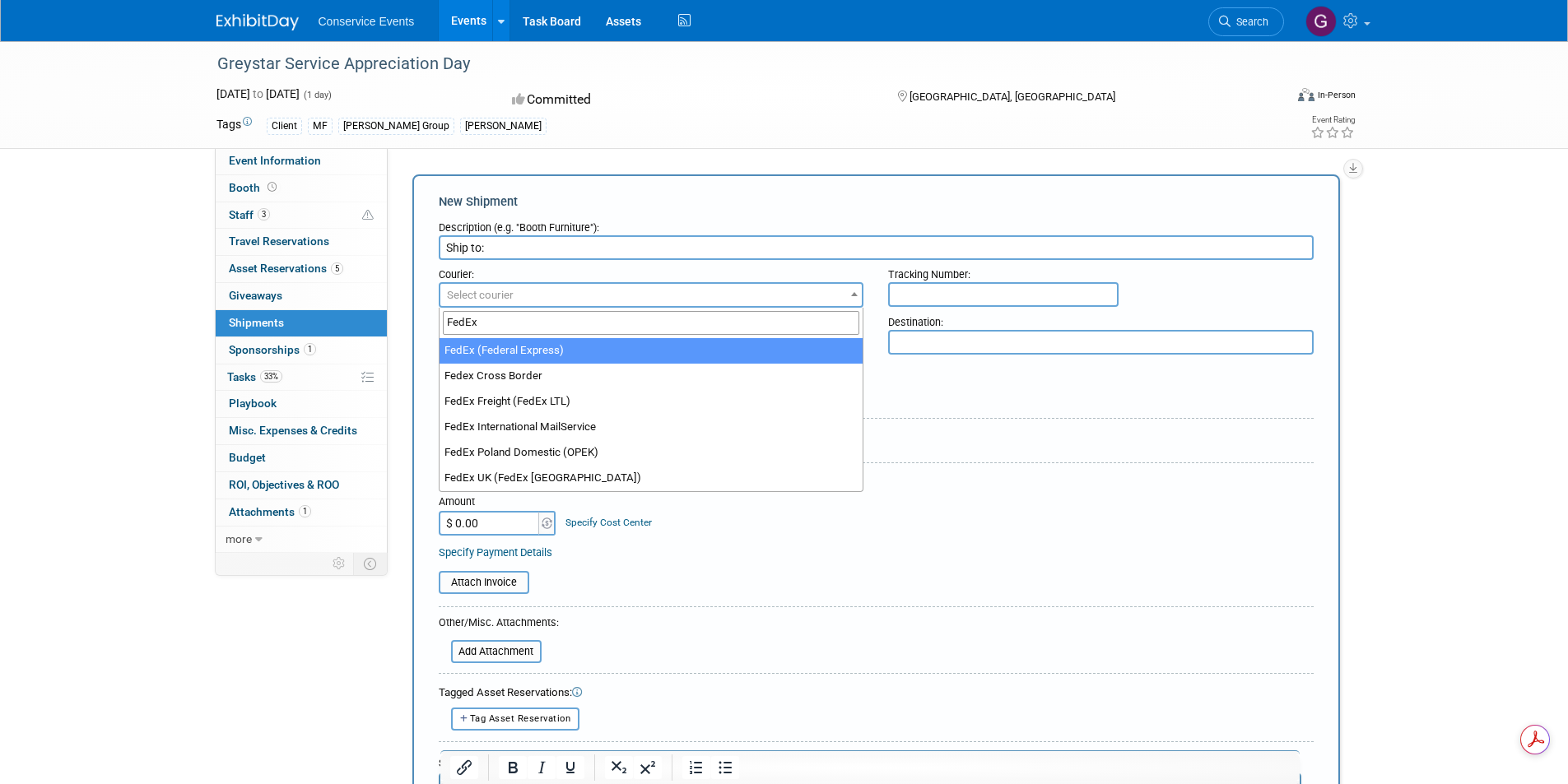
select select "206"
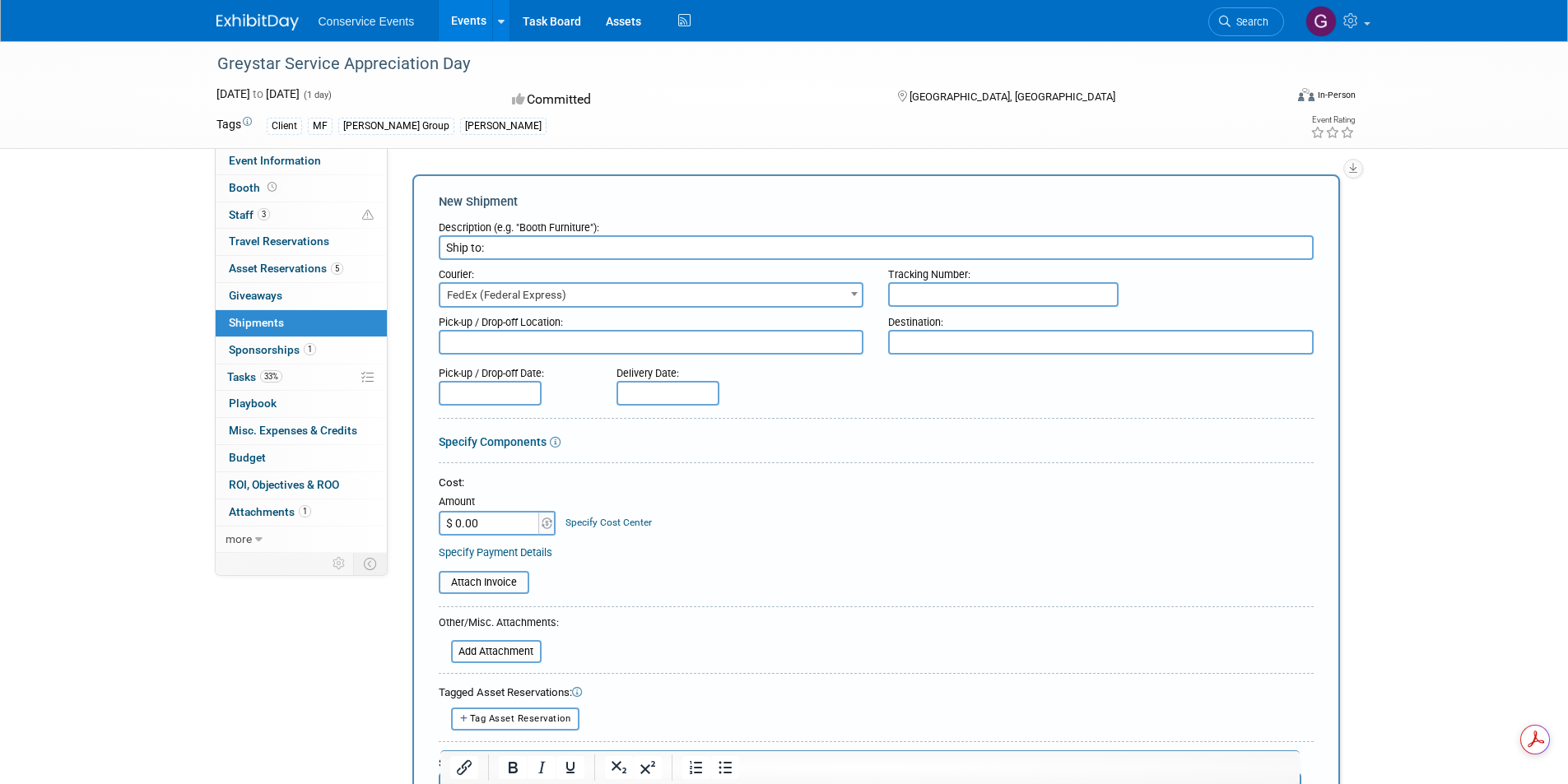
click at [996, 291] on input "text" at bounding box center [1003, 294] width 231 height 25
type input "884700433121"
click at [679, 344] on textarea at bounding box center [651, 341] width 425 height 25
type textarea "Taylor CLE"
click at [913, 344] on textarea at bounding box center [1101, 341] width 425 height 25
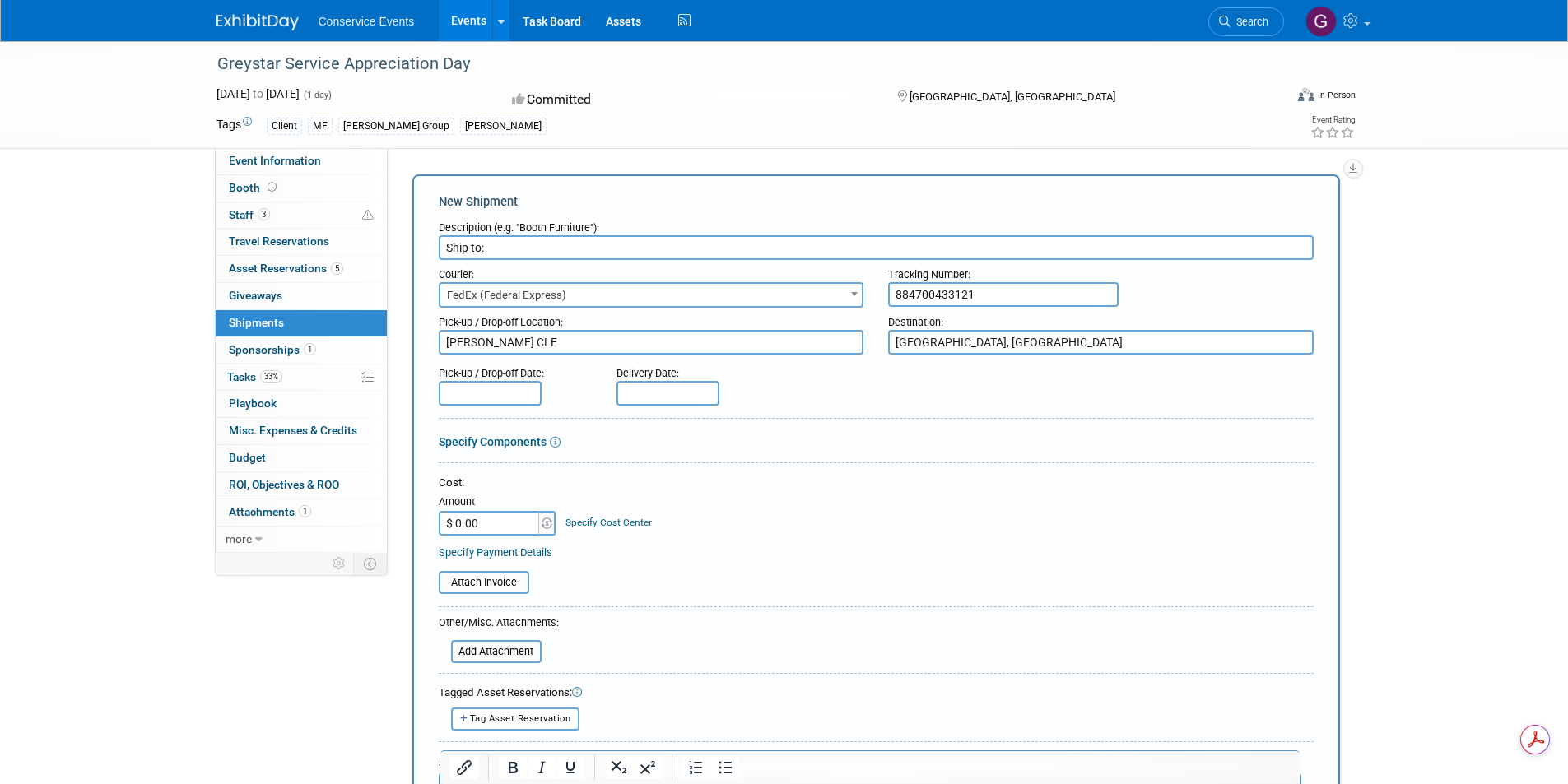
type textarea "[GEOGRAPHIC_DATA], [GEOGRAPHIC_DATA]"
click at [512, 394] on input "text" at bounding box center [489, 392] width 103 height 25
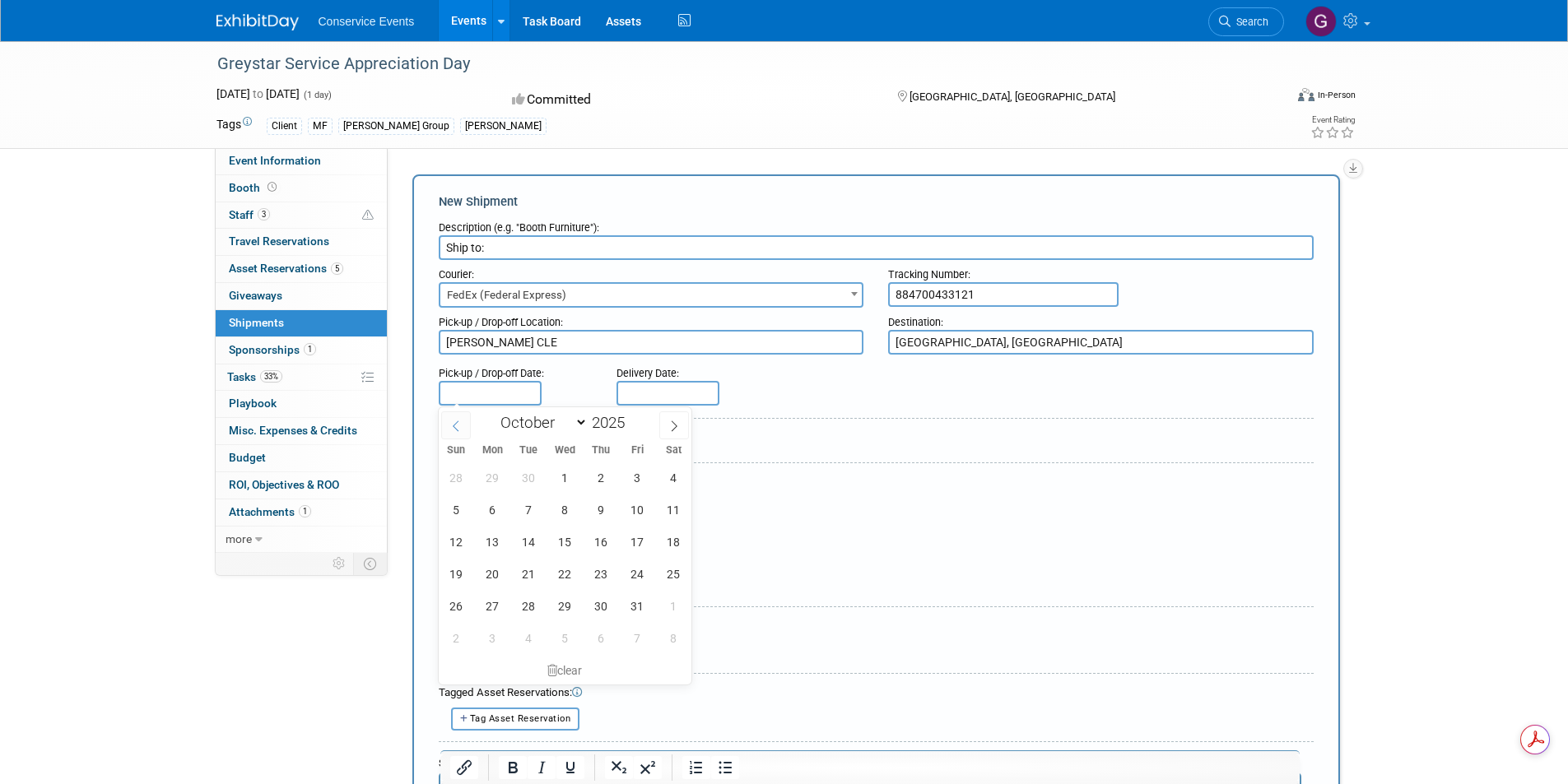
click at [456, 423] on icon at bounding box center [456, 426] width 12 height 12
select select "8"
click at [634, 574] on span "26" at bounding box center [637, 573] width 32 height 32
type input "Sep 26, 2025"
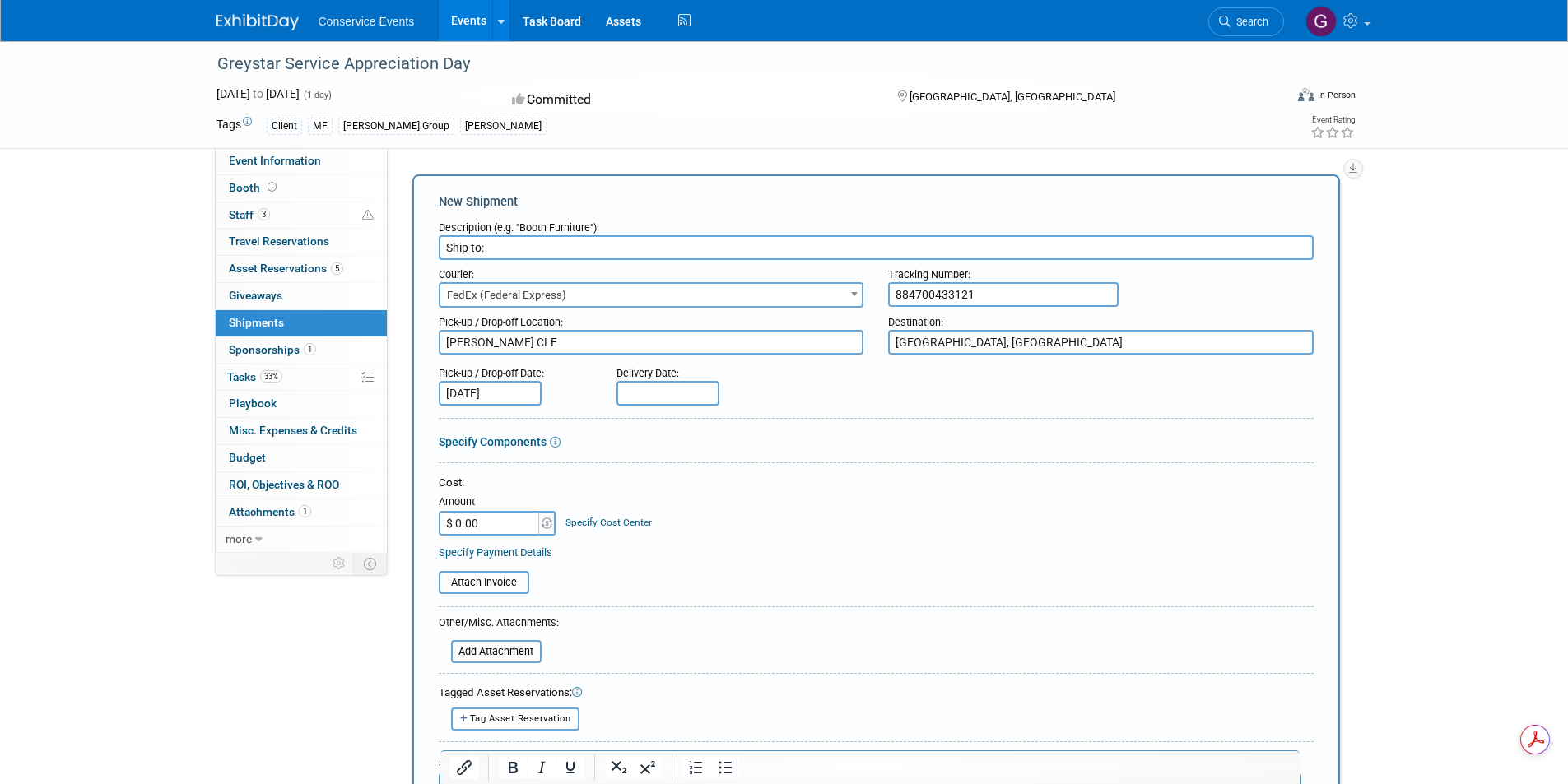
click at [643, 393] on input "text" at bounding box center [668, 392] width 103 height 25
click at [637, 426] on icon at bounding box center [633, 426] width 12 height 12
select select "8"
click at [701, 605] on span "30" at bounding box center [706, 606] width 32 height 32
type input "Sep 30, 2025"
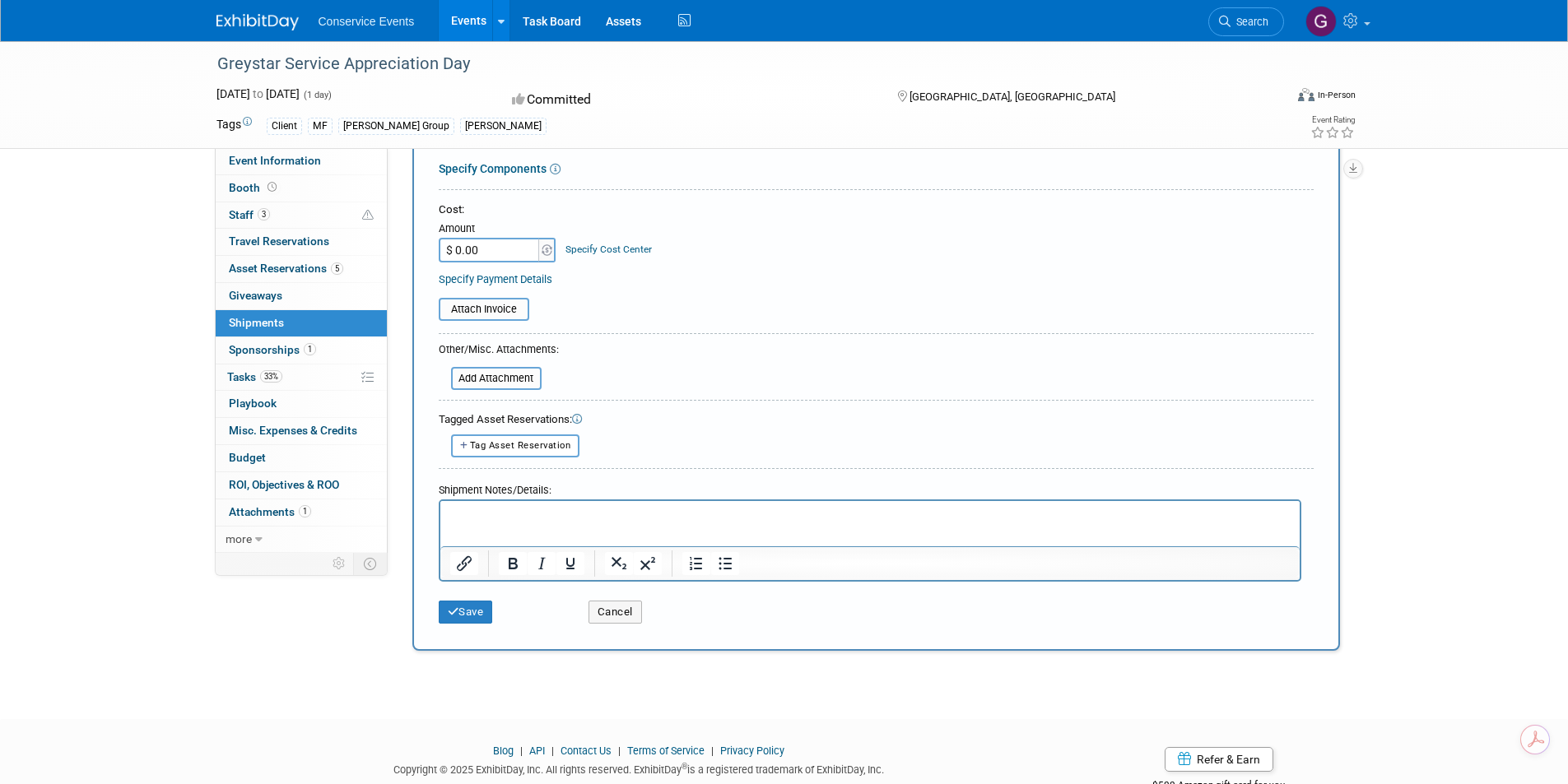
scroll to position [322, 0]
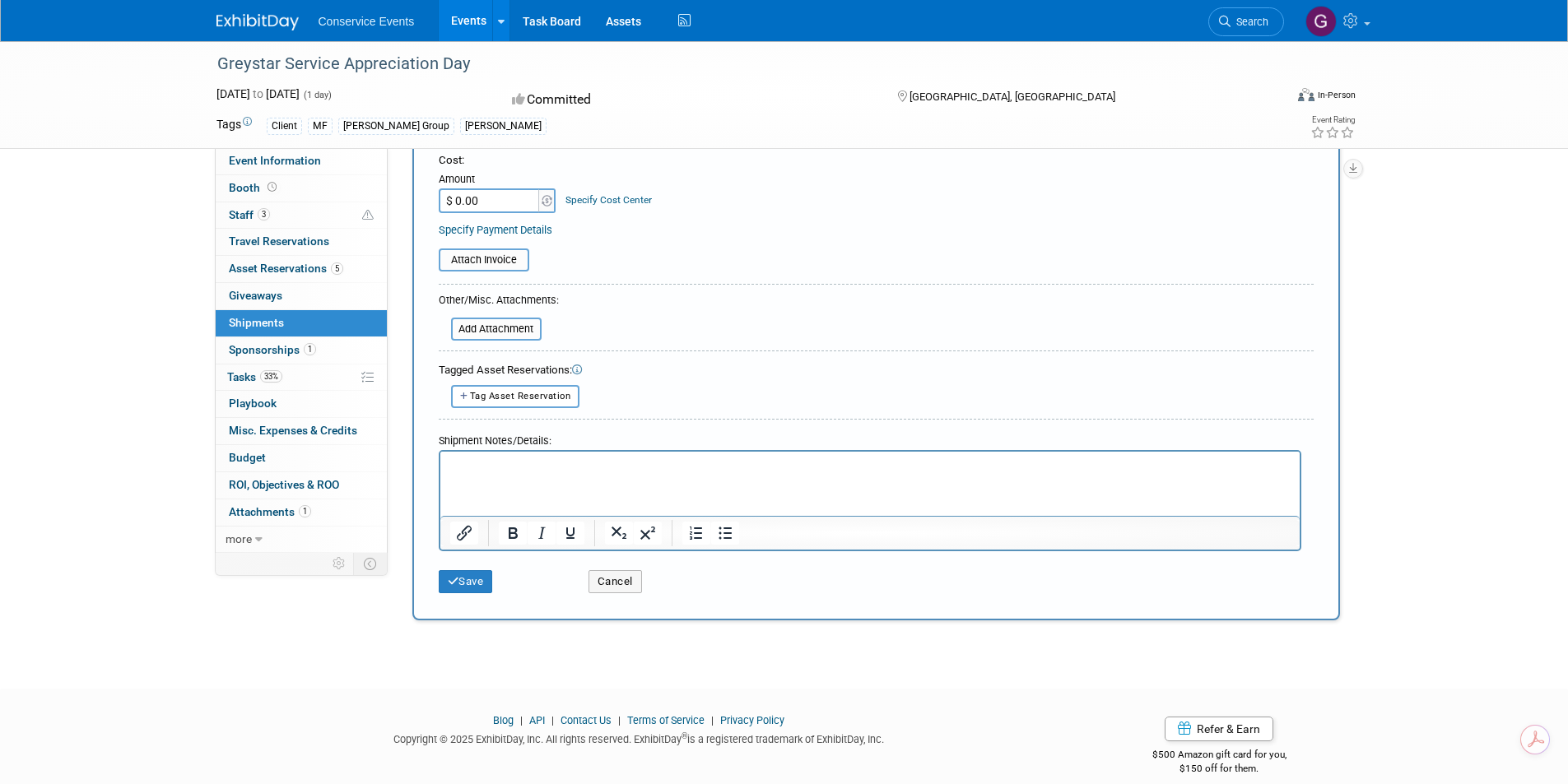
click at [471, 567] on div "Save" at bounding box center [501, 575] width 149 height 34
click at [468, 578] on button "Save" at bounding box center [466, 581] width 55 height 23
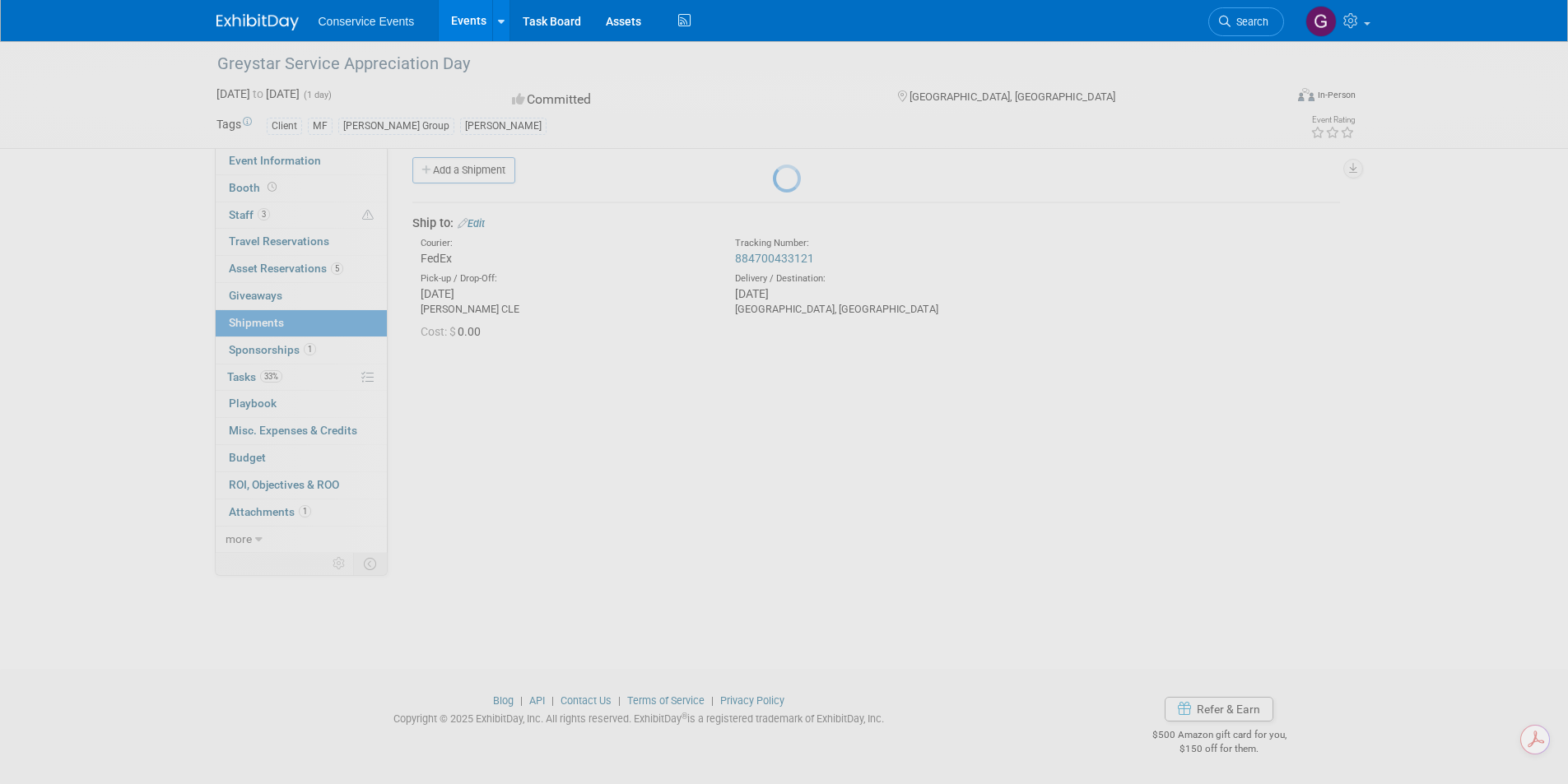
scroll to position [13, 0]
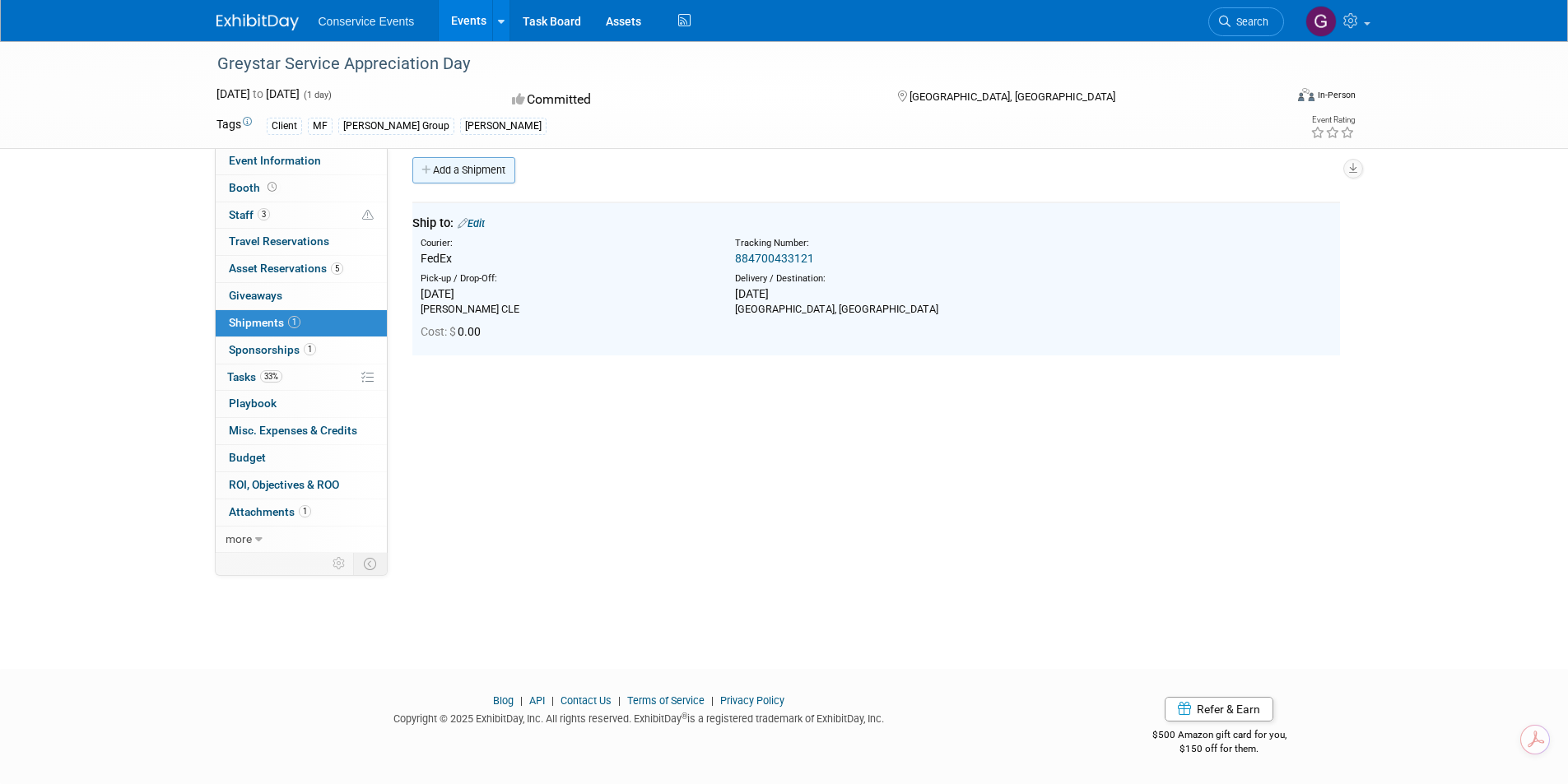
click at [459, 166] on link "Add a Shipment" at bounding box center [464, 170] width 103 height 26
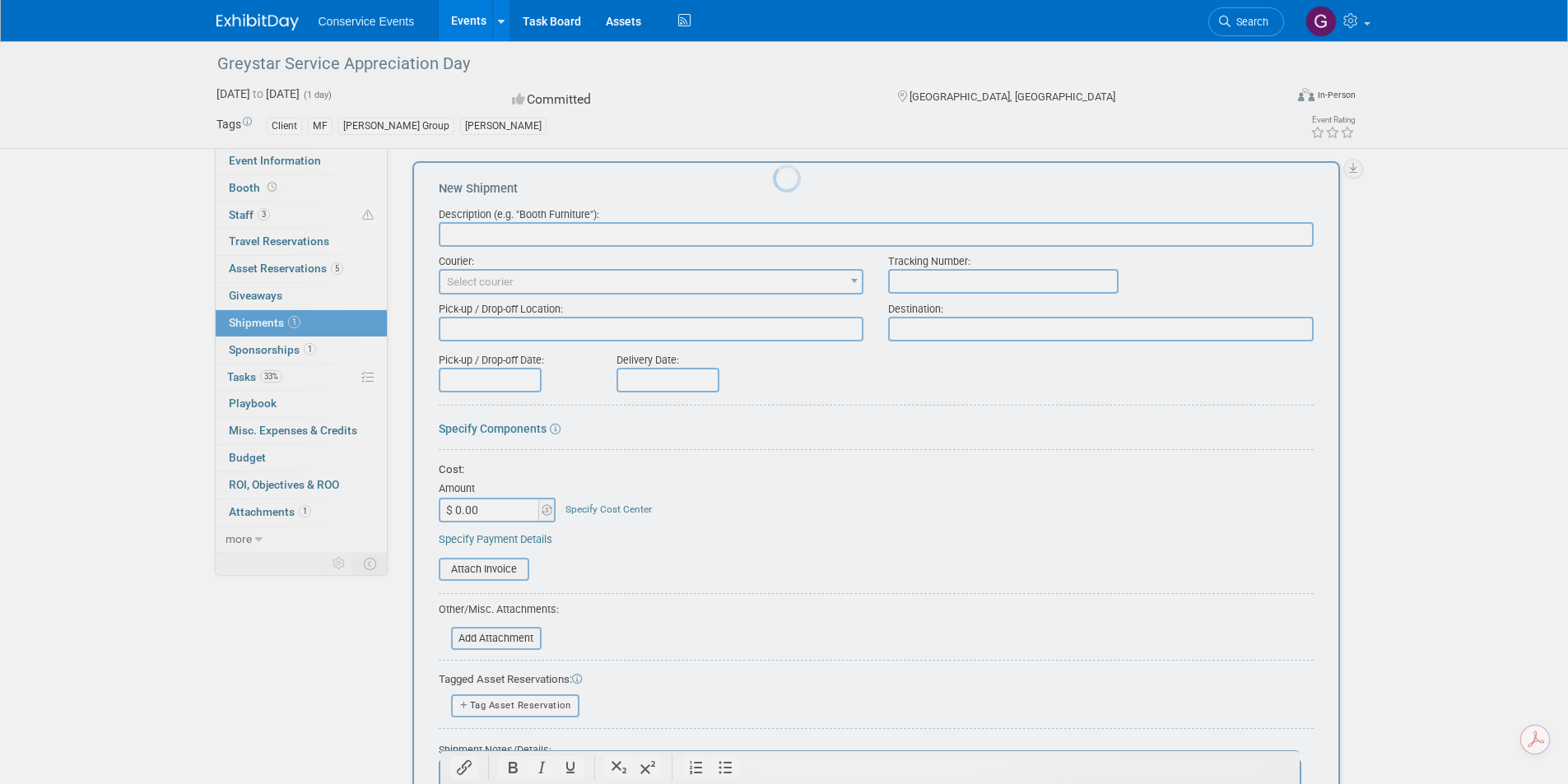
scroll to position [0, 0]
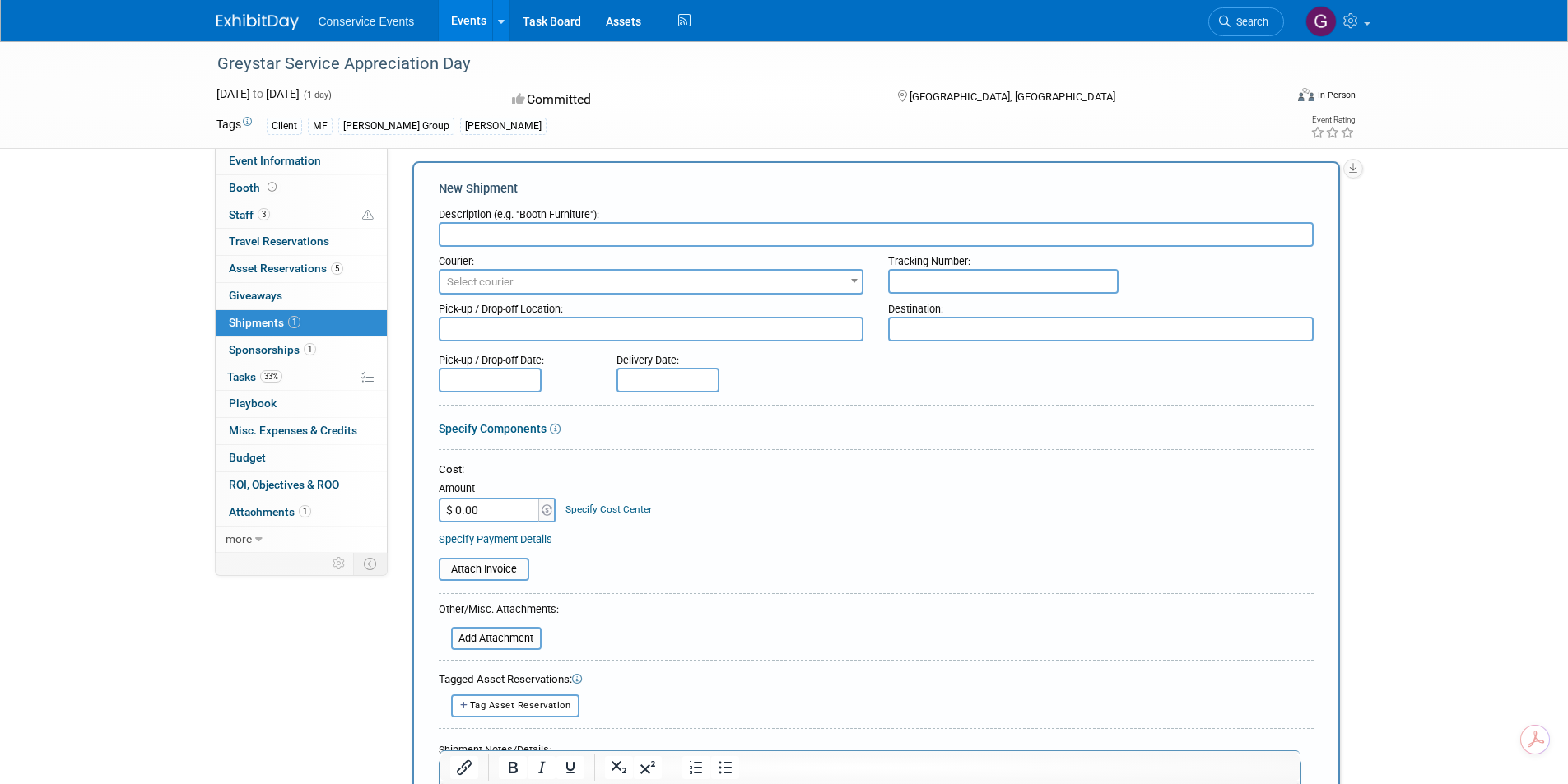
click at [495, 232] on input "text" at bounding box center [876, 234] width 875 height 25
type input "Return all properties"
click at [497, 279] on span "Select courier" at bounding box center [479, 282] width 67 height 13
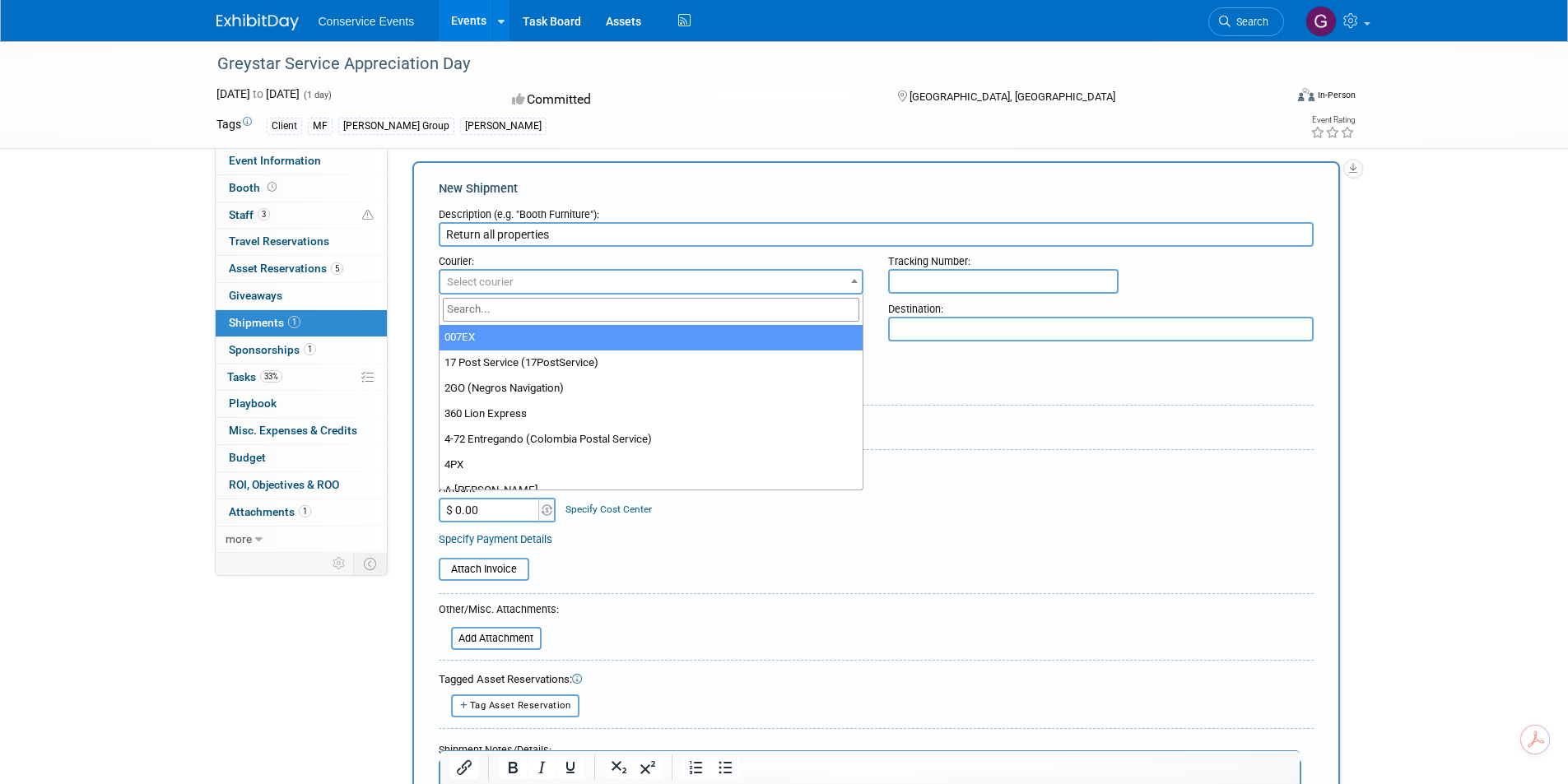
click at [504, 316] on input "search" at bounding box center [651, 310] width 417 height 24
type input "fed"
select select "206"
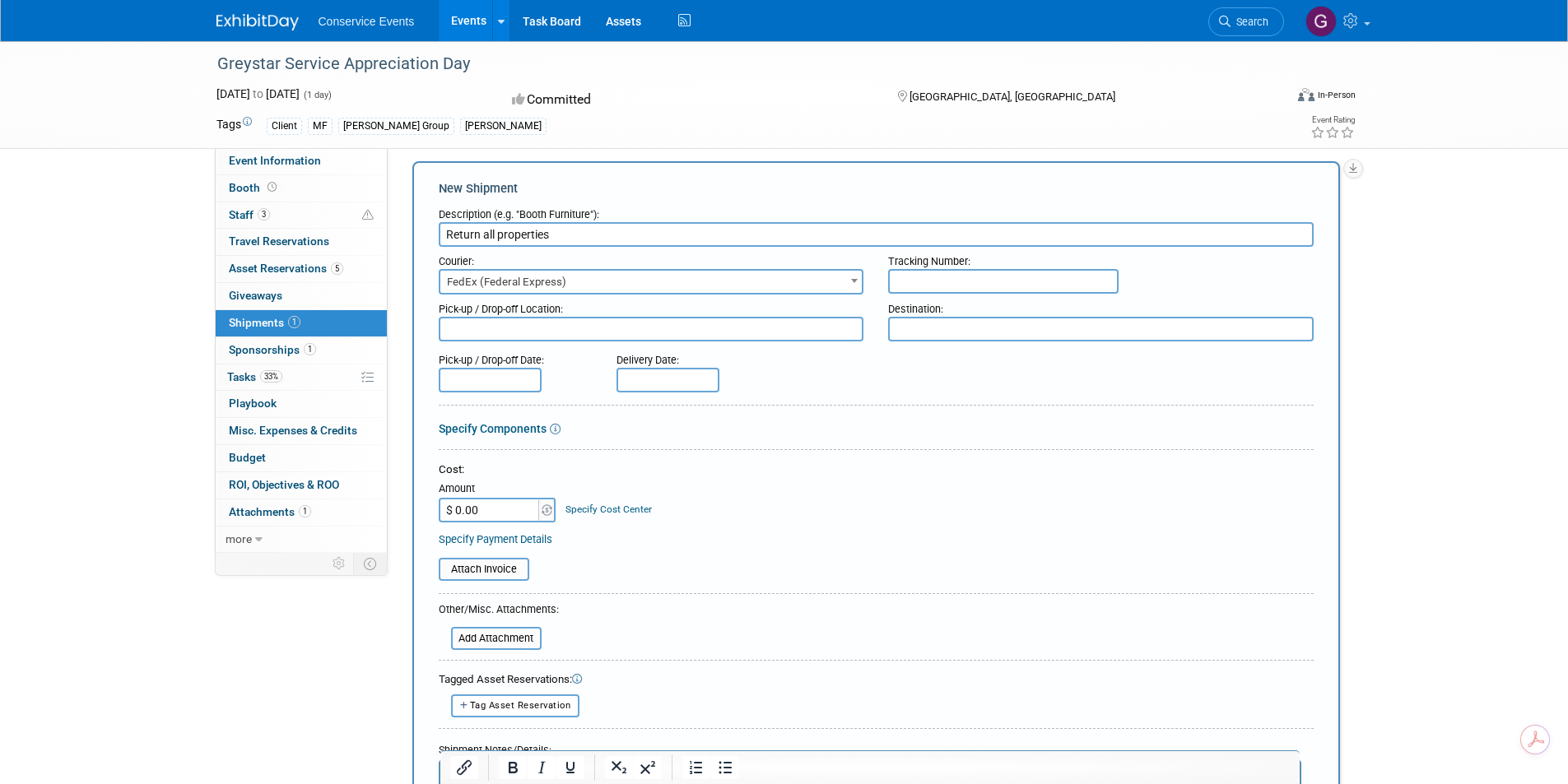
click at [922, 281] on input "text" at bounding box center [1003, 280] width 231 height 25
type input "81792702658"
click at [630, 318] on textarea at bounding box center [651, 329] width 425 height 25
click at [904, 333] on textarea at bounding box center [1101, 329] width 425 height 25
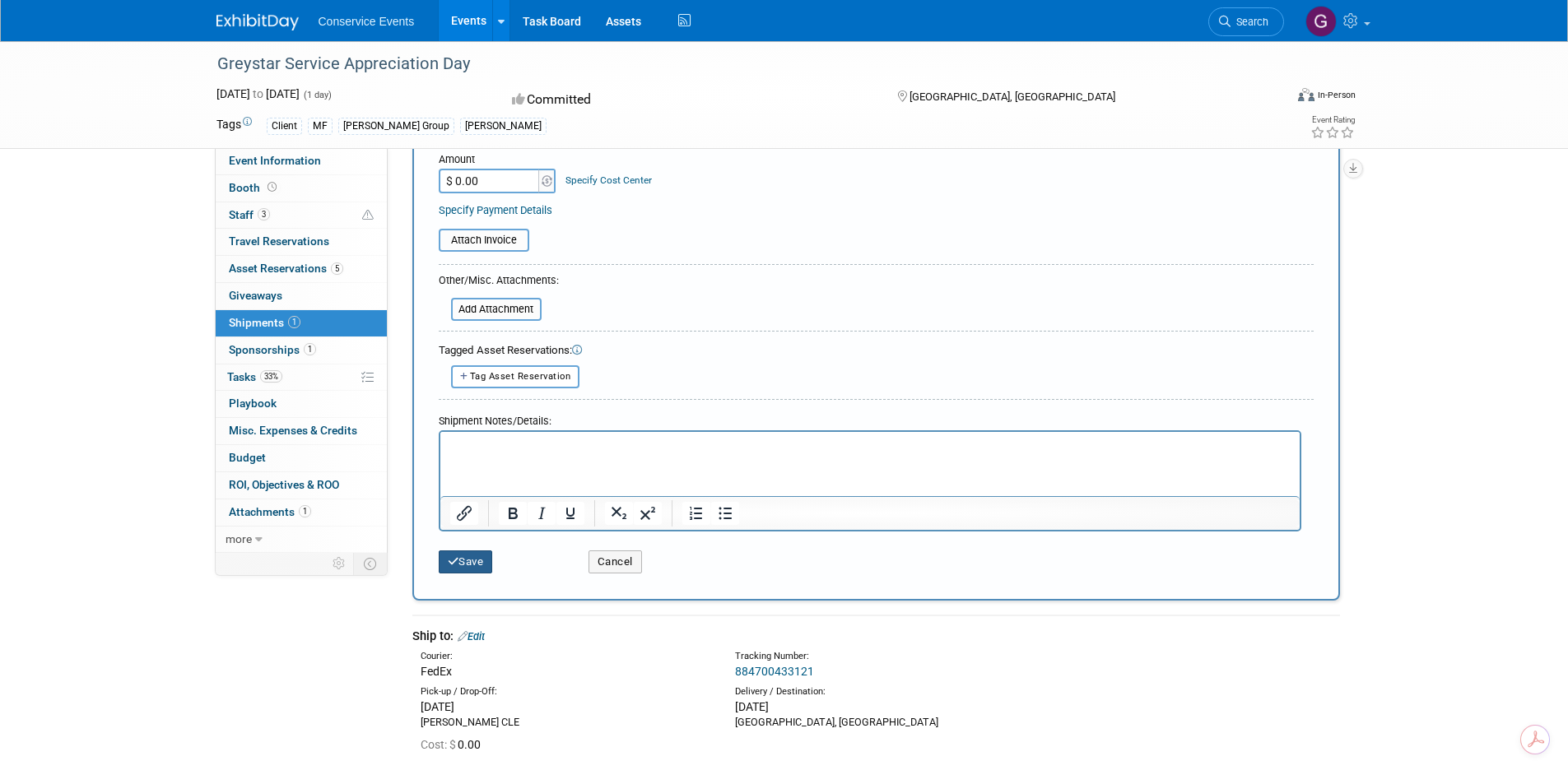
type textarea "Taylor CLE"
click at [475, 554] on button "Save" at bounding box center [466, 561] width 55 height 23
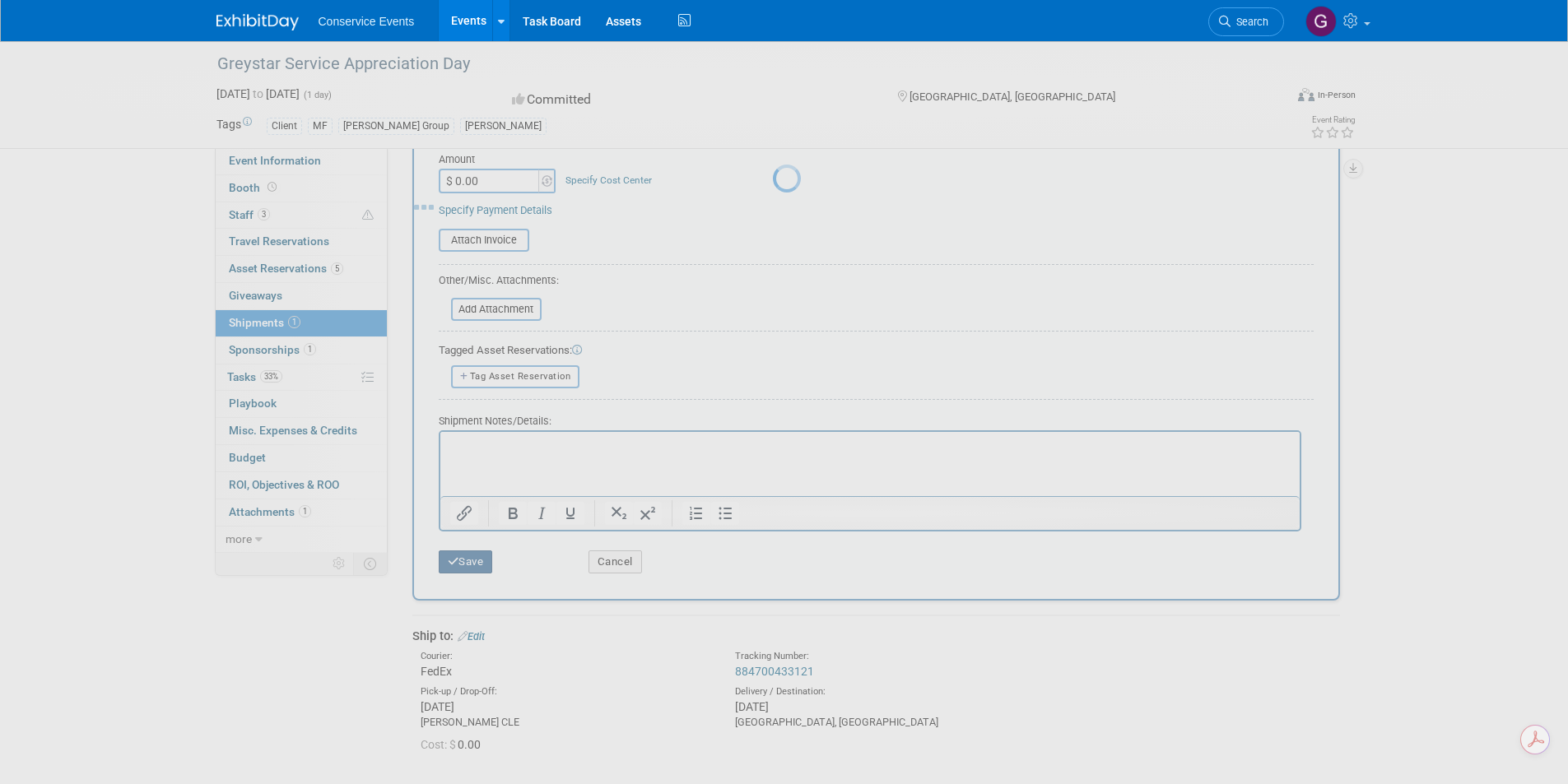
scroll to position [13, 0]
